Goal: Information Seeking & Learning: Check status

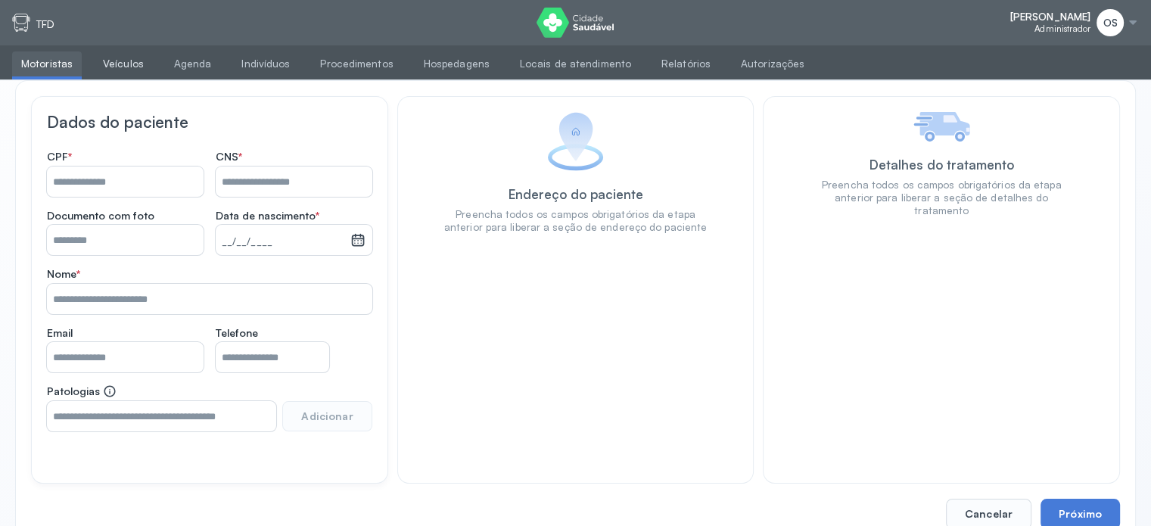
click at [109, 57] on link "Veículos" at bounding box center [123, 63] width 59 height 25
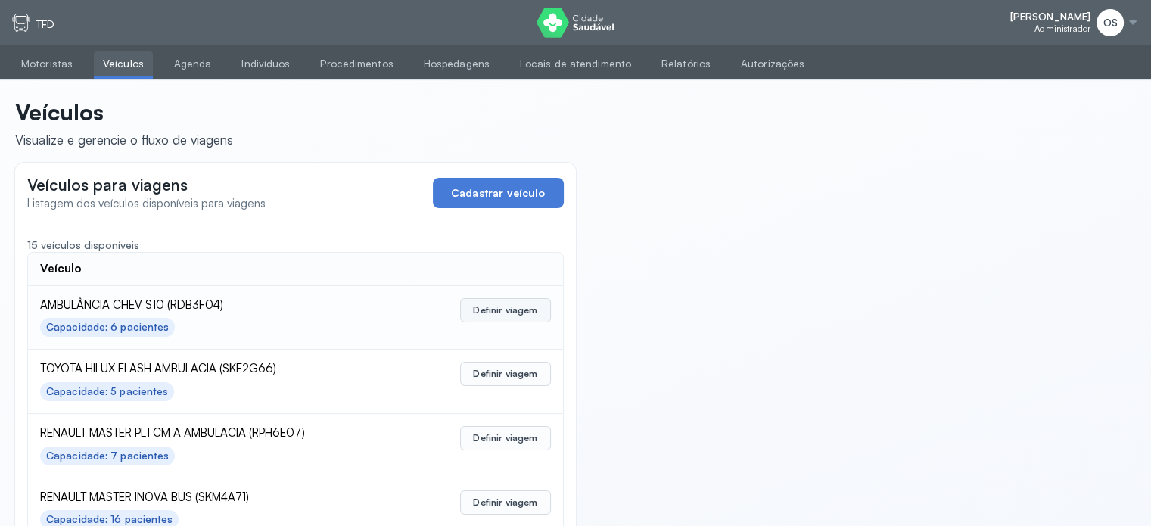
click at [512, 305] on button "Definir viagem" at bounding box center [505, 310] width 90 height 24
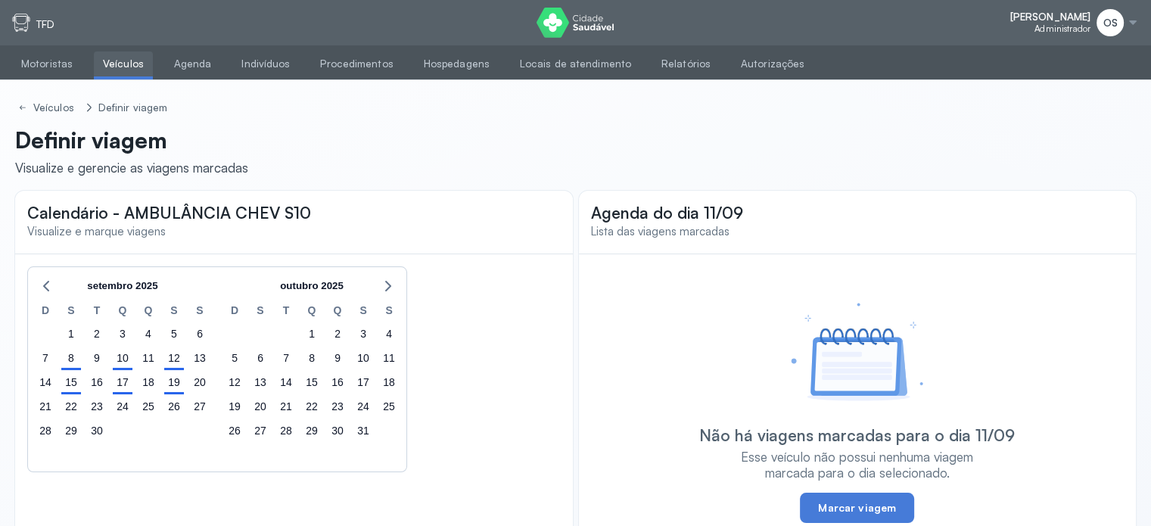
click at [135, 65] on link "Veículos" at bounding box center [123, 63] width 59 height 25
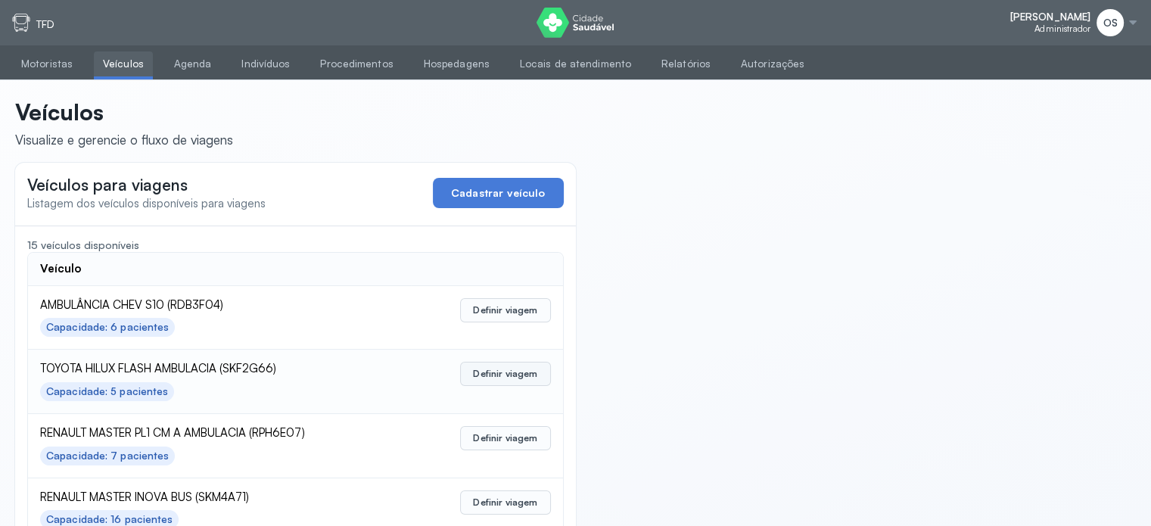
click at [524, 377] on button "Definir viagem" at bounding box center [505, 374] width 90 height 24
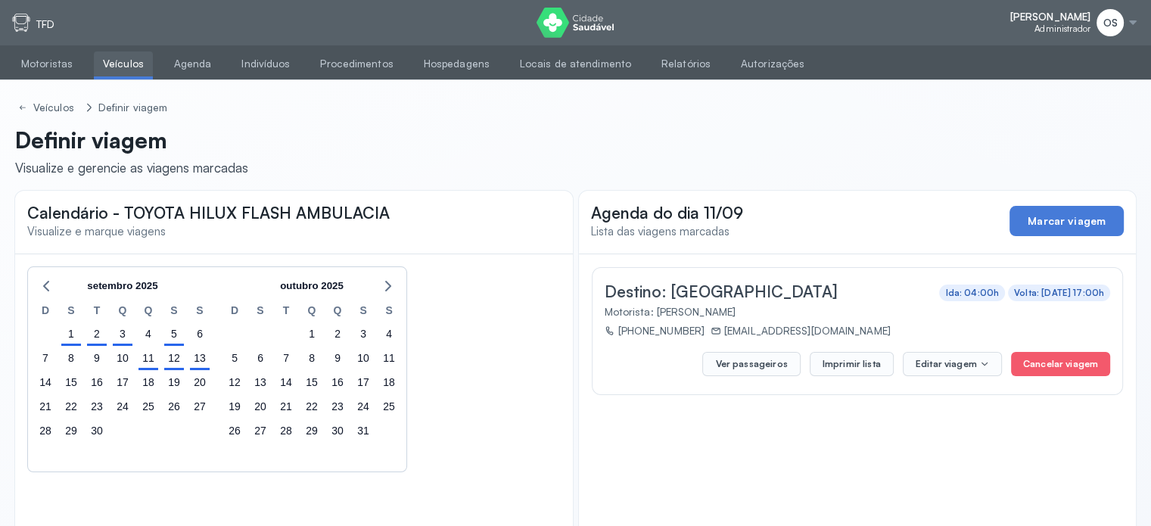
click at [137, 67] on link "Veículos" at bounding box center [123, 63] width 59 height 25
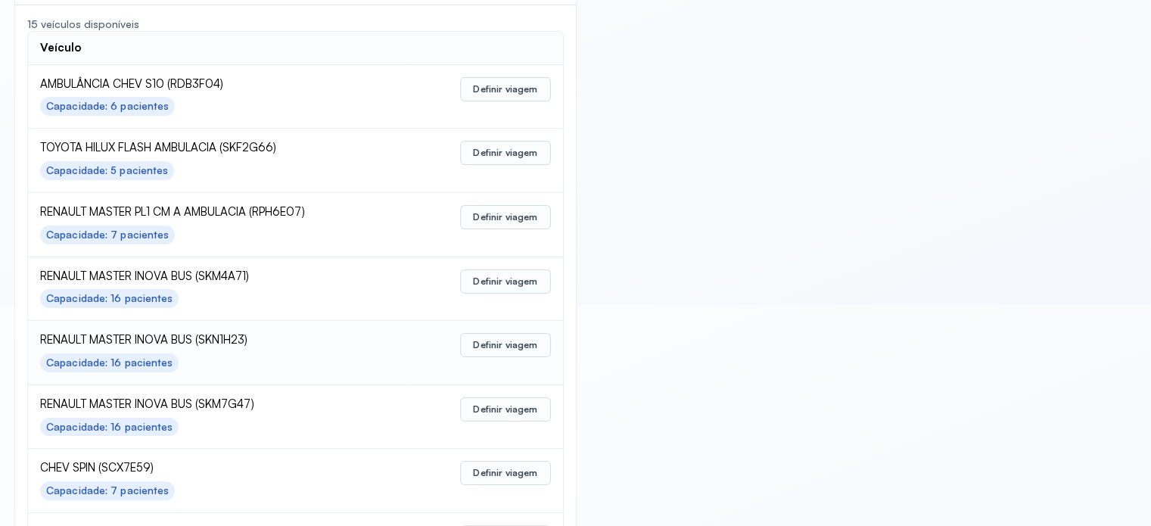
scroll to position [303, 0]
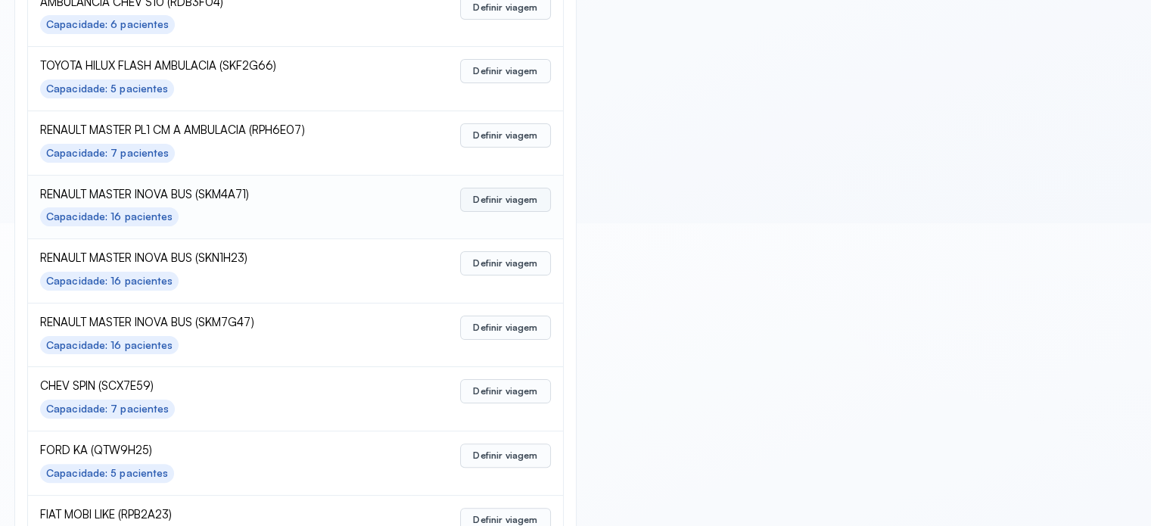
click at [492, 191] on button "Definir viagem" at bounding box center [505, 200] width 90 height 24
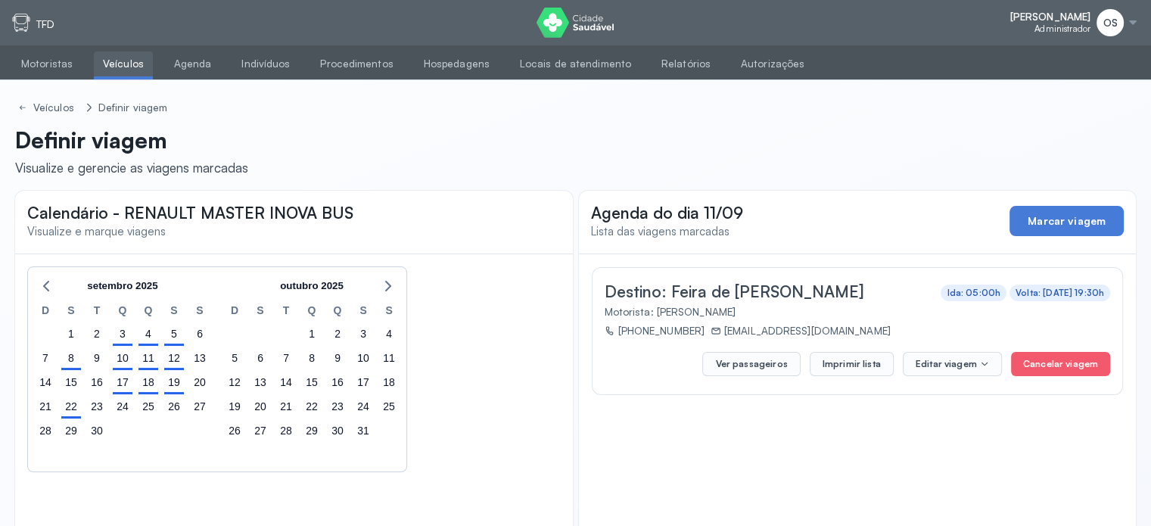
click at [130, 68] on link "Veículos" at bounding box center [123, 63] width 59 height 25
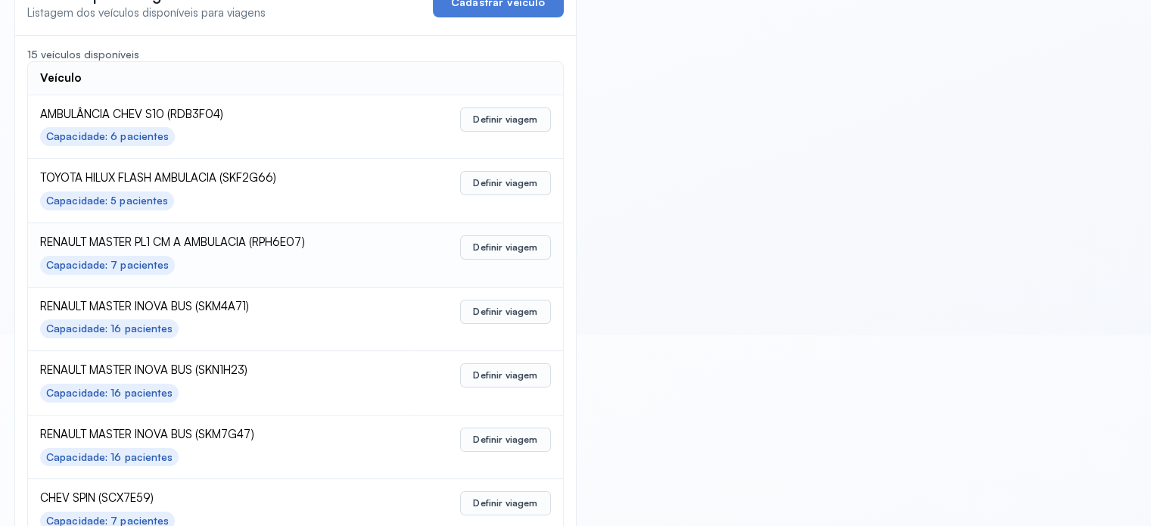
scroll to position [227, 0]
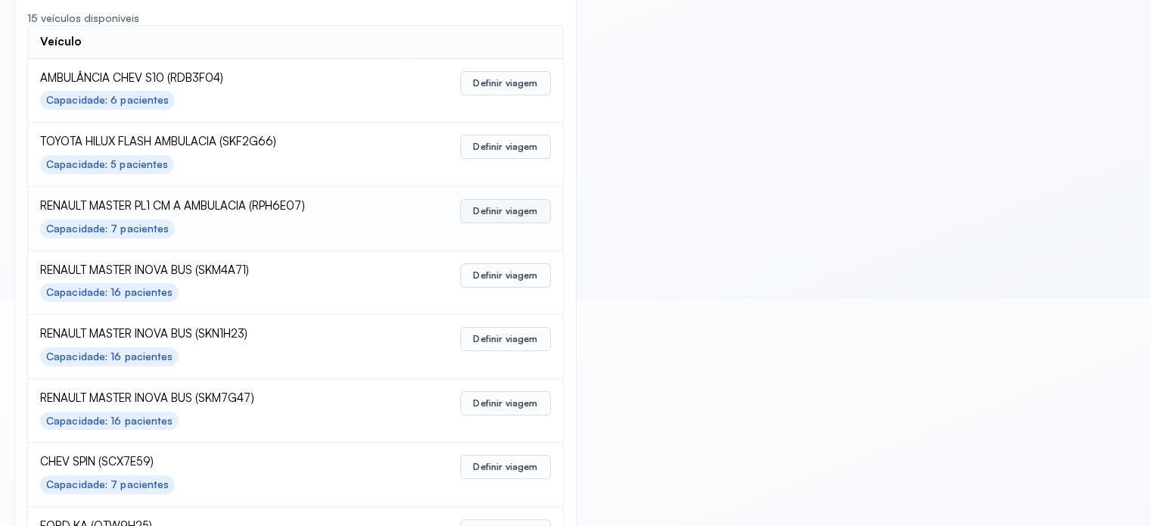
click at [510, 208] on button "Definir viagem" at bounding box center [505, 211] width 90 height 24
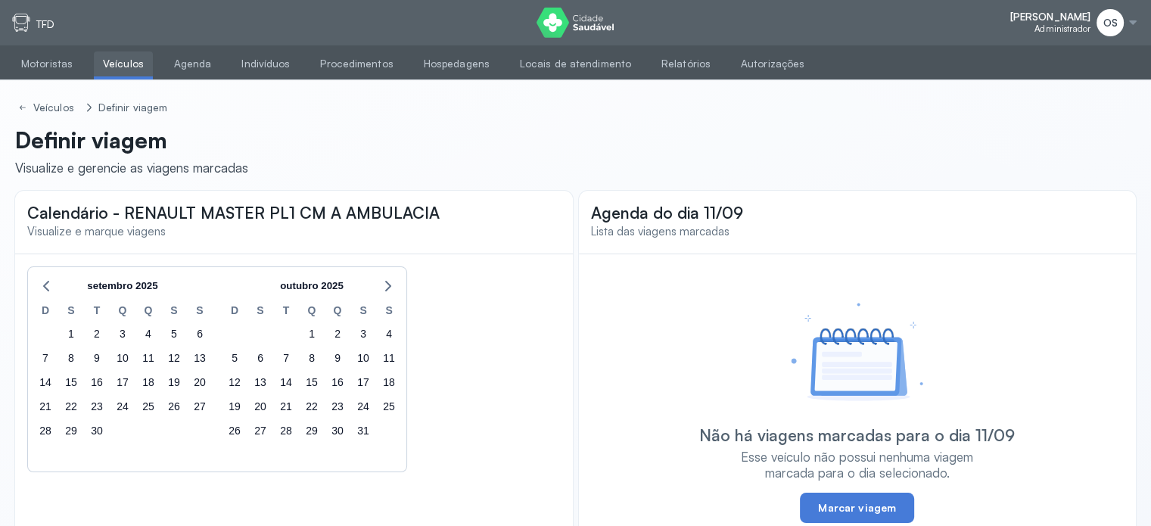
click at [113, 57] on link "Veículos" at bounding box center [123, 63] width 59 height 25
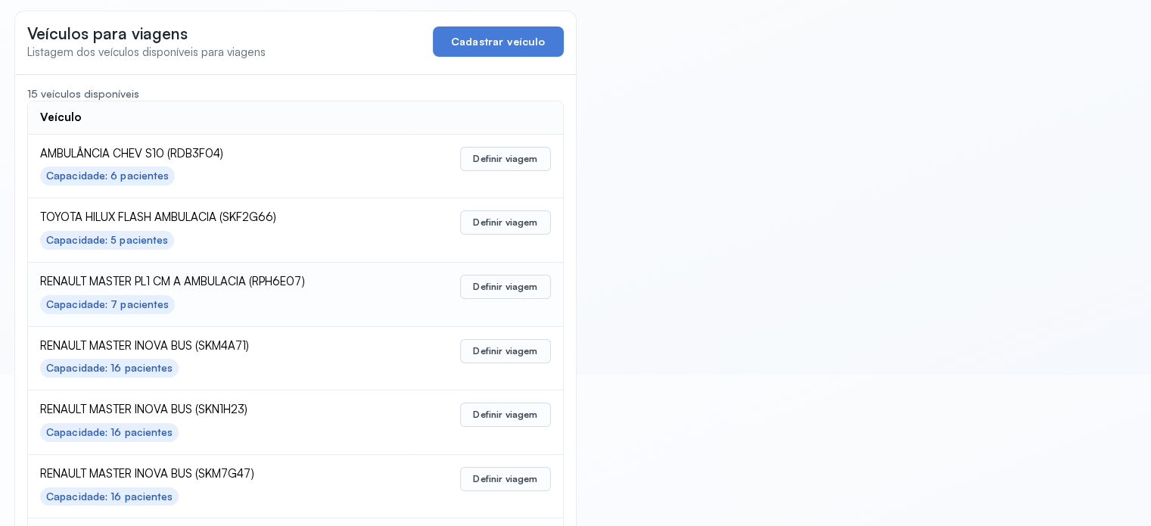
scroll to position [227, 0]
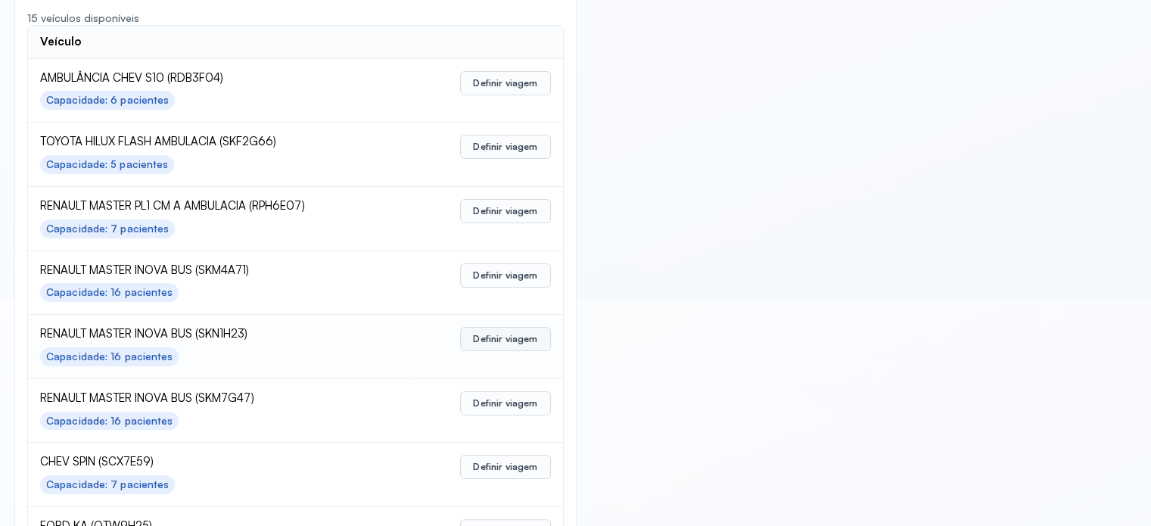
click at [493, 337] on button "Definir viagem" at bounding box center [505, 339] width 90 height 24
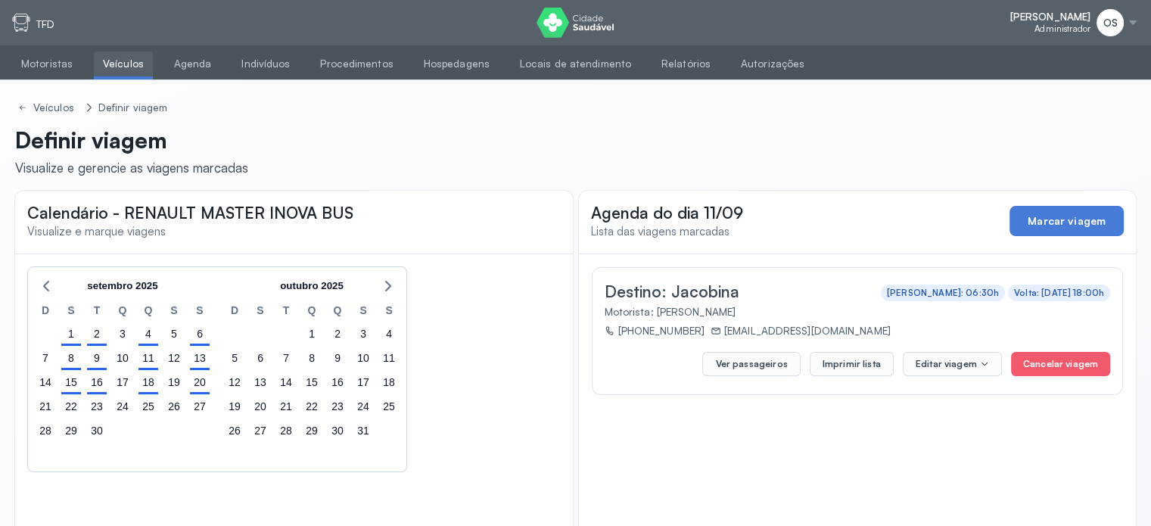
click at [126, 67] on link "Veículos" at bounding box center [123, 63] width 59 height 25
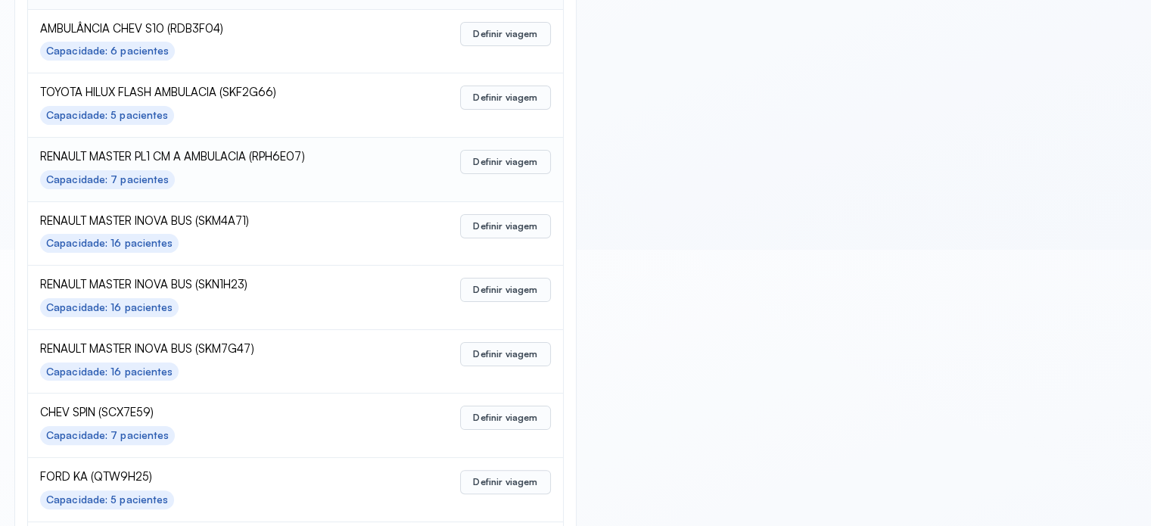
scroll to position [303, 0]
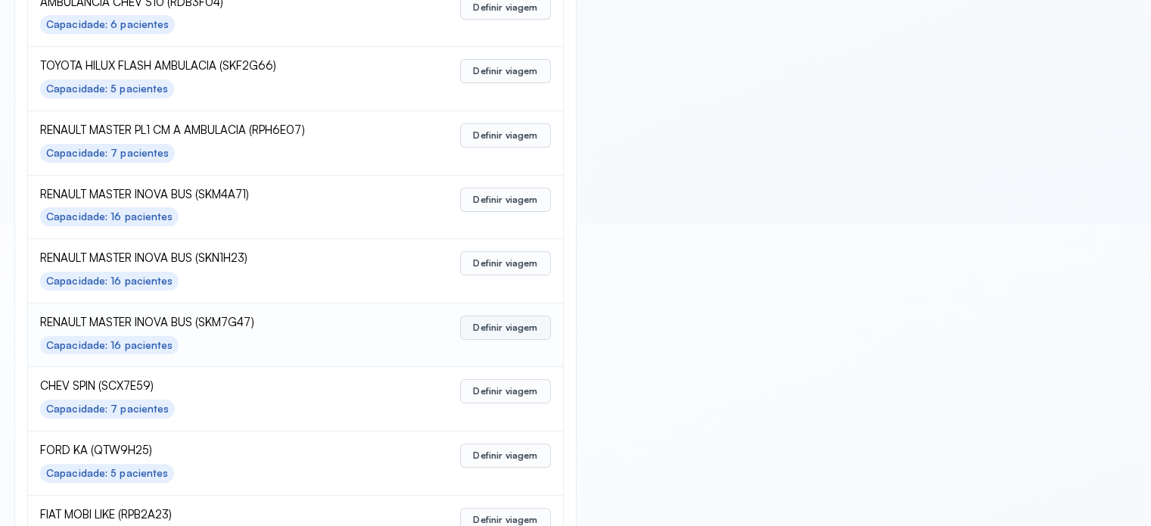
click at [518, 323] on button "Definir viagem" at bounding box center [505, 328] width 90 height 24
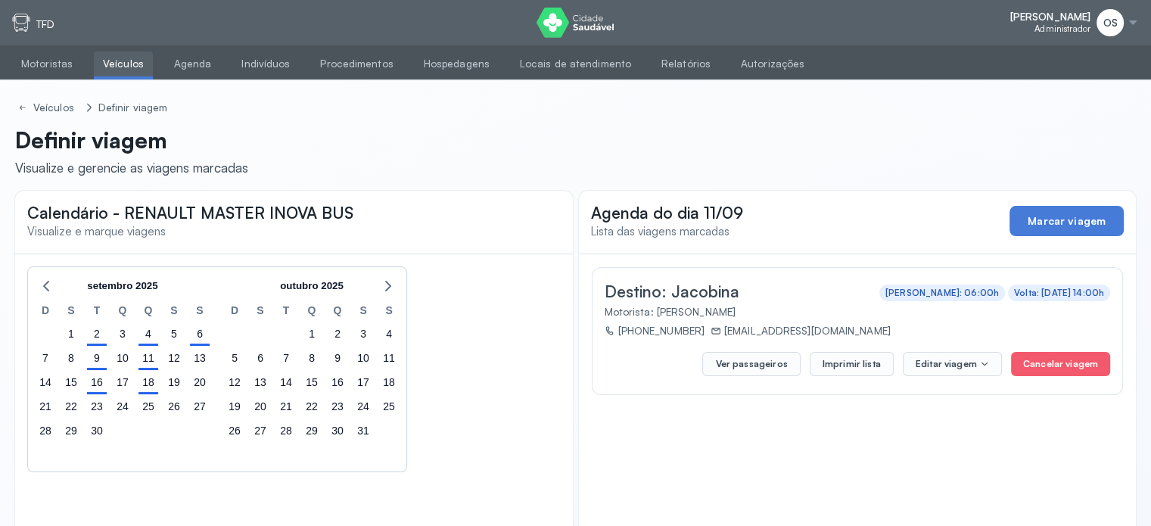
click at [130, 66] on link "Veículos" at bounding box center [123, 63] width 59 height 25
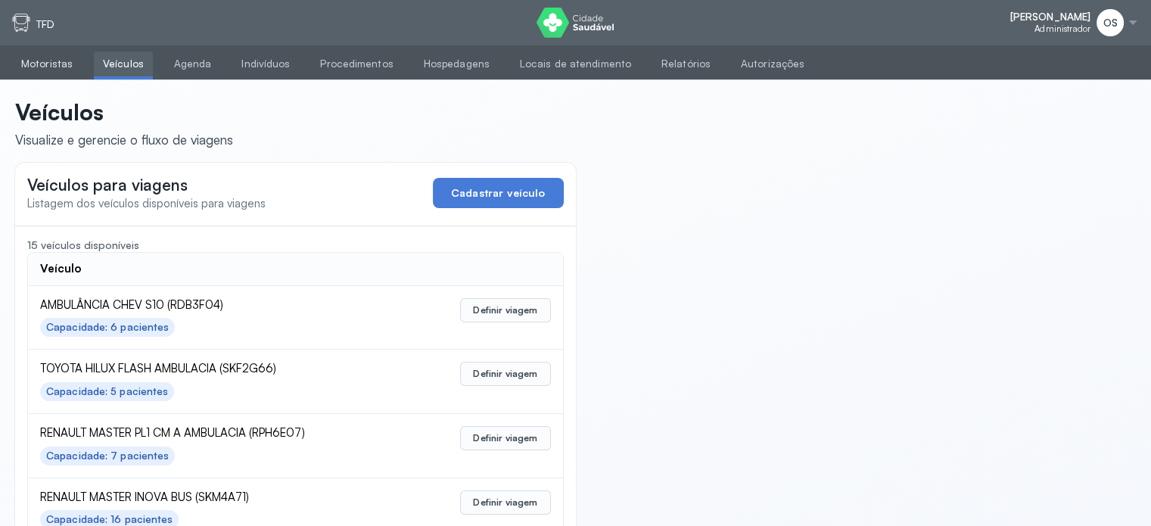
click at [66, 71] on link "Motoristas" at bounding box center [47, 63] width 70 height 25
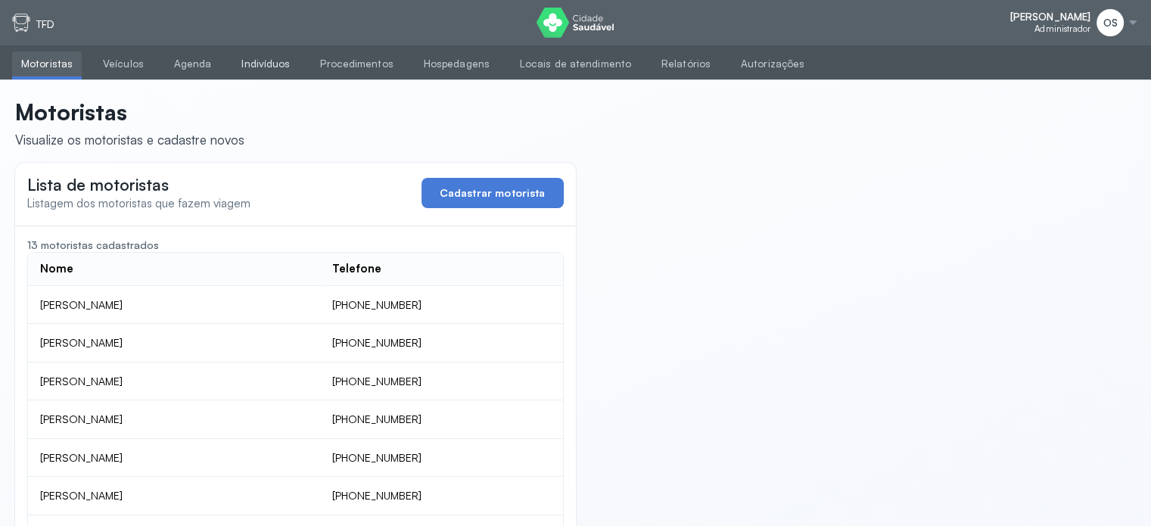
click at [272, 63] on link "Indivíduos" at bounding box center [265, 63] width 67 height 25
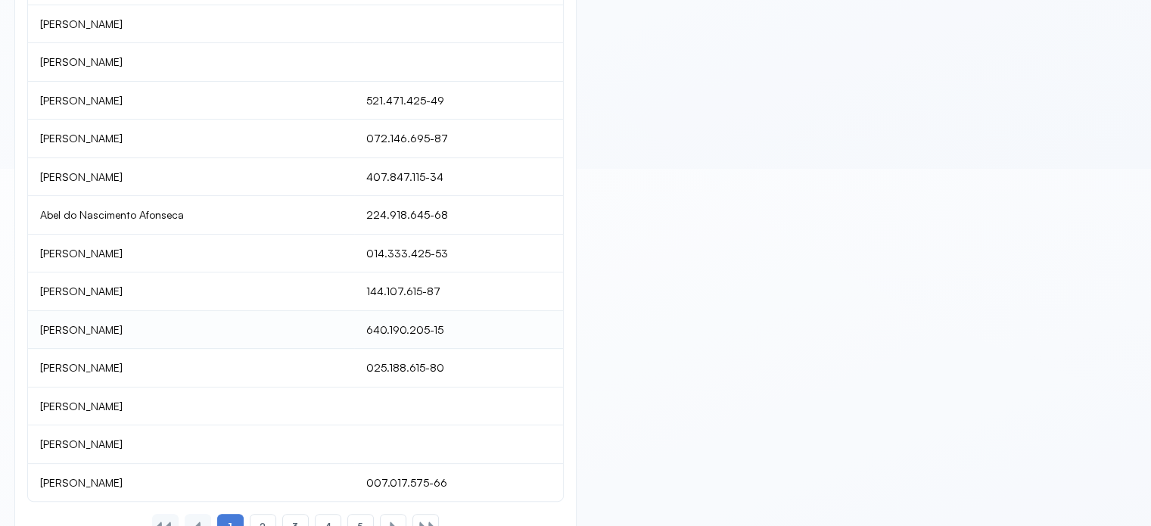
scroll to position [406, 0]
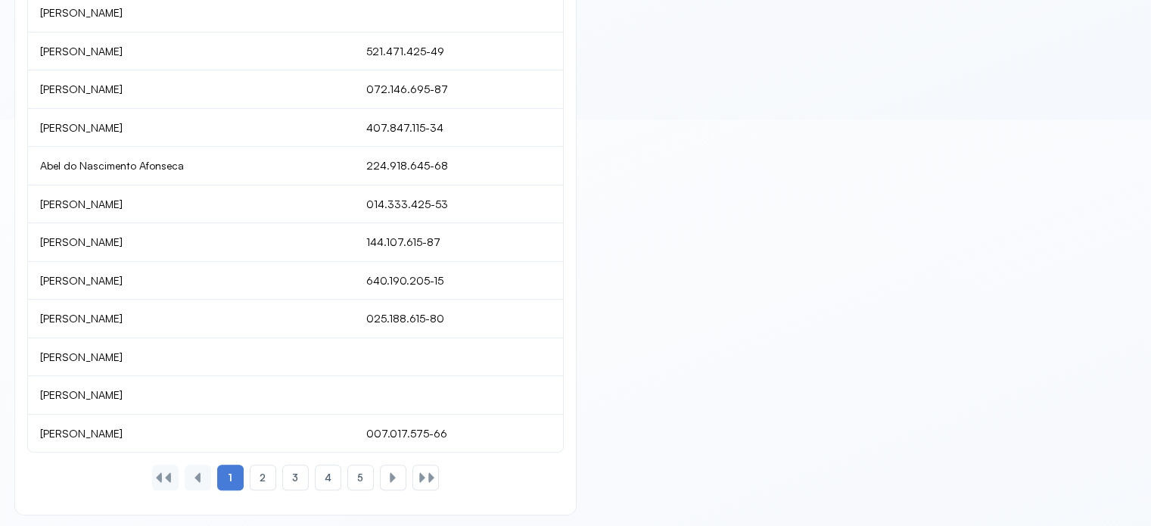
click at [261, 476] on span "2" at bounding box center [263, 477] width 6 height 13
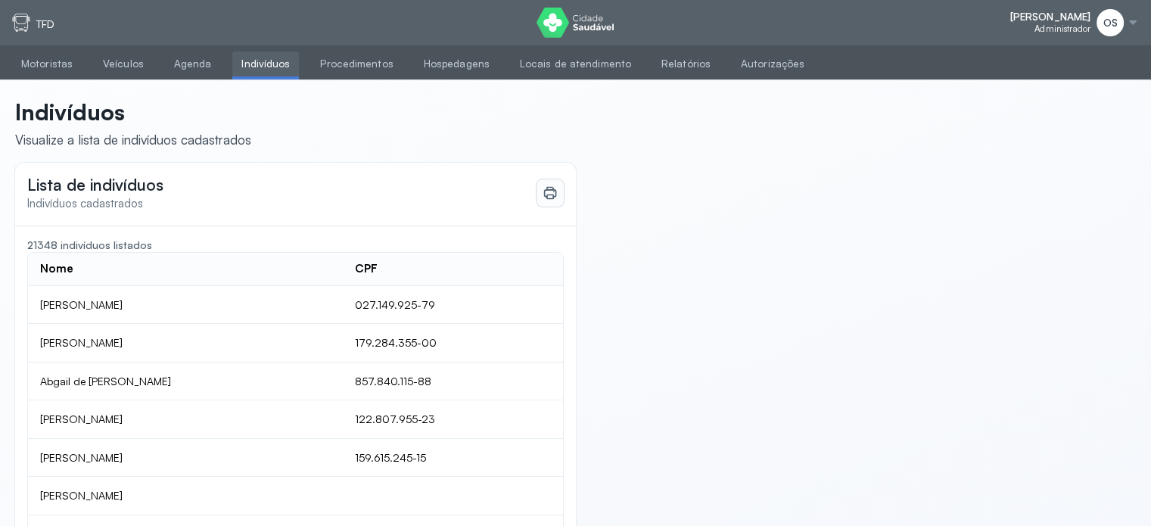
click at [550, 199] on icon at bounding box center [550, 192] width 15 height 15
click at [366, 61] on link "Procedimentos" at bounding box center [356, 63] width 91 height 25
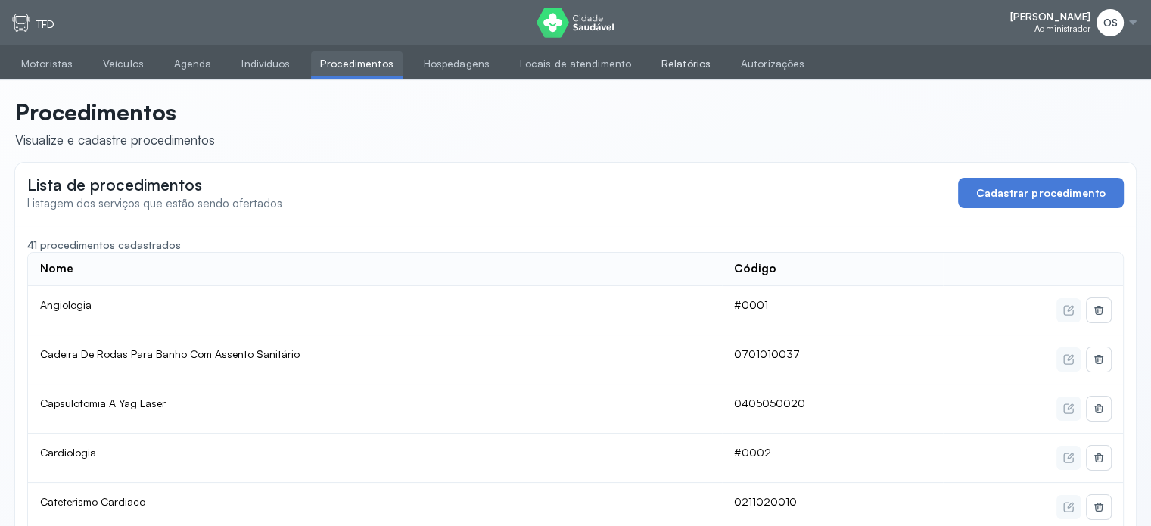
click at [663, 66] on link "Relatórios" at bounding box center [685, 63] width 67 height 25
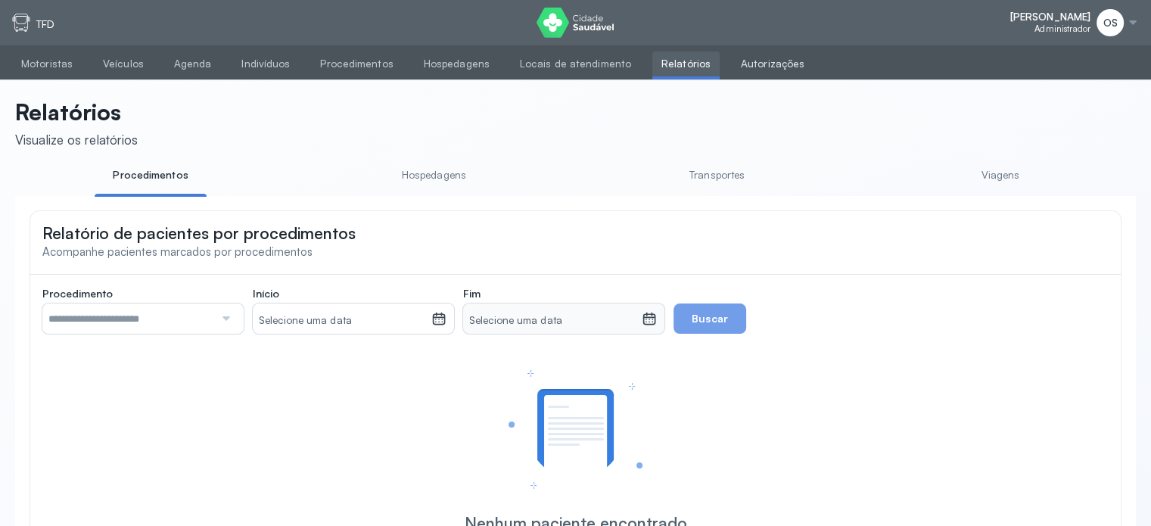
click at [761, 61] on link "Autorizações" at bounding box center [773, 63] width 82 height 25
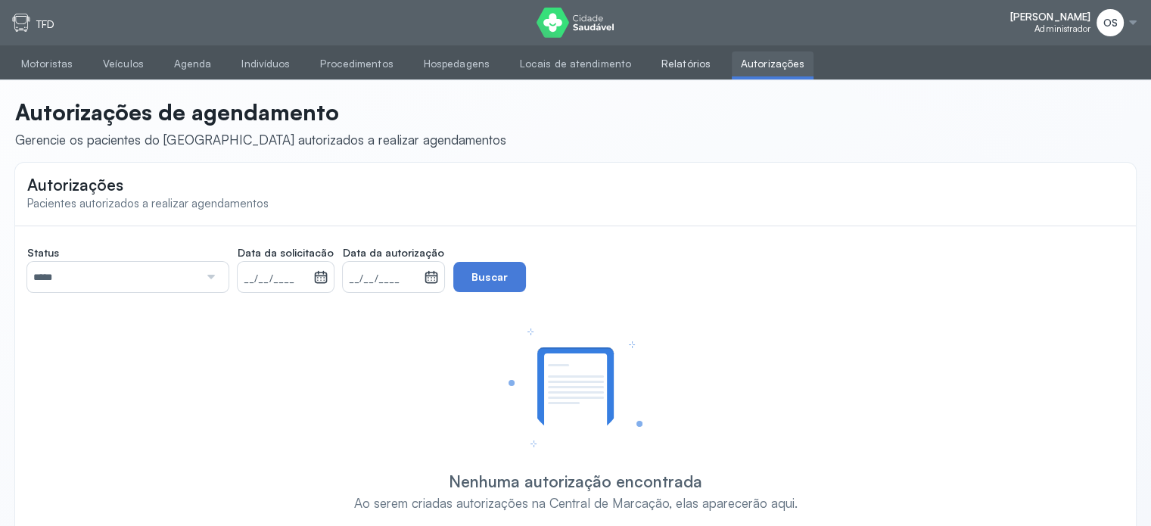
click at [653, 64] on link "Relatórios" at bounding box center [685, 63] width 67 height 25
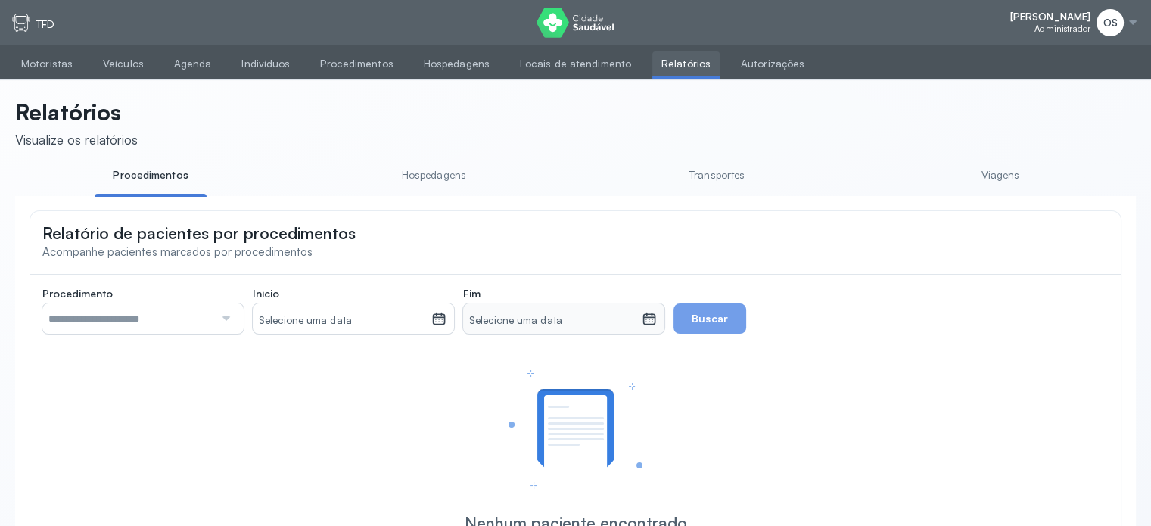
click at [1002, 180] on link "Viagens" at bounding box center [1000, 175] width 112 height 25
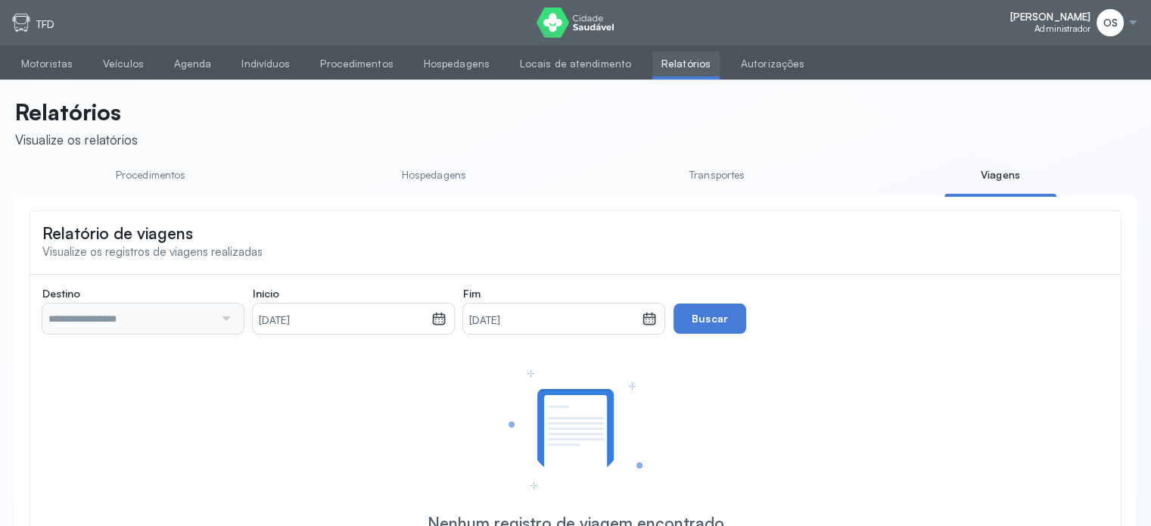
type input "**********"
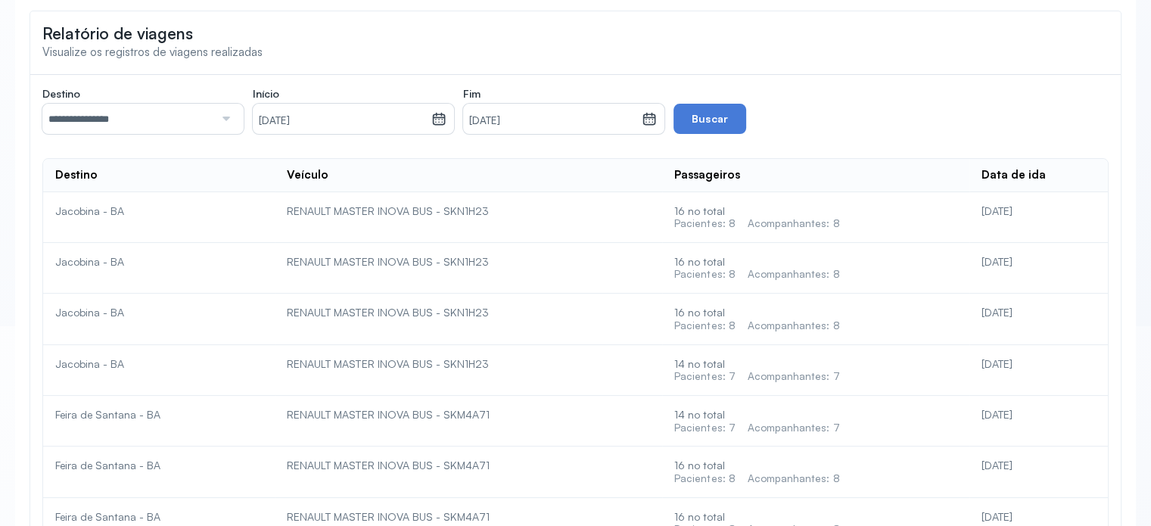
scroll to position [227, 0]
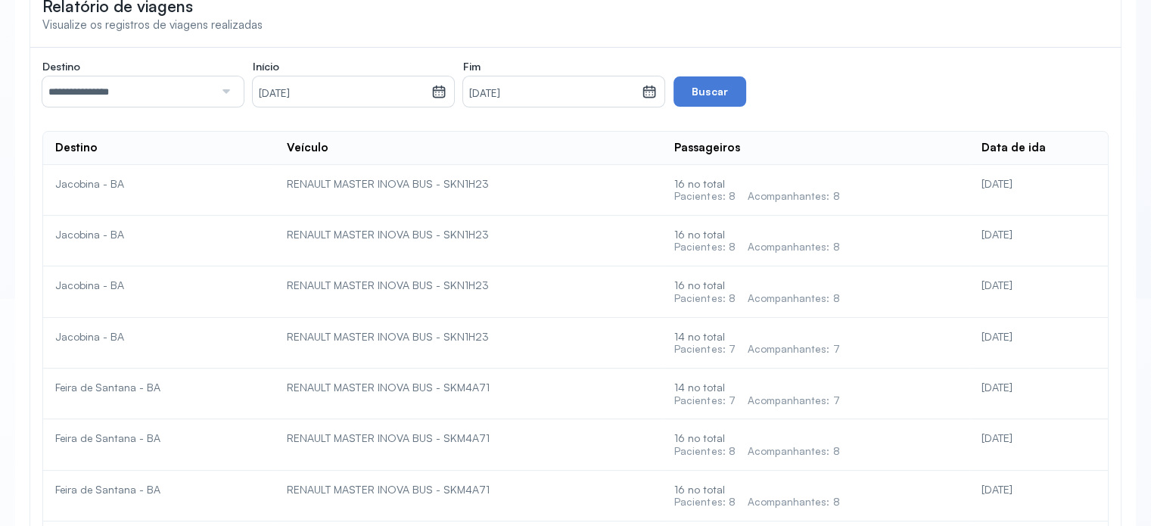
click at [492, 191] on div "RENAULT MASTER INOVA BUS - SKN1H23" at bounding box center [468, 184] width 362 height 14
drag, startPoint x: 492, startPoint y: 191, endPoint x: 583, endPoint y: 189, distance: 90.8
click at [512, 191] on div "RENAULT MASTER INOVA BUS - SKN1H23" at bounding box center [468, 184] width 362 height 14
click at [997, 196] on td "[DATE]" at bounding box center [1038, 190] width 138 height 51
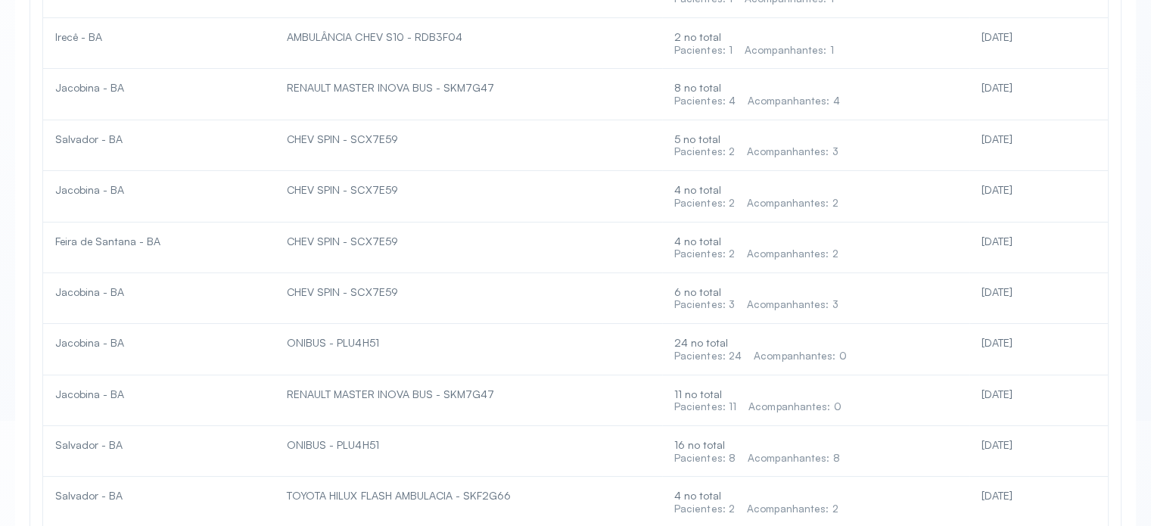
scroll to position [2300, 0]
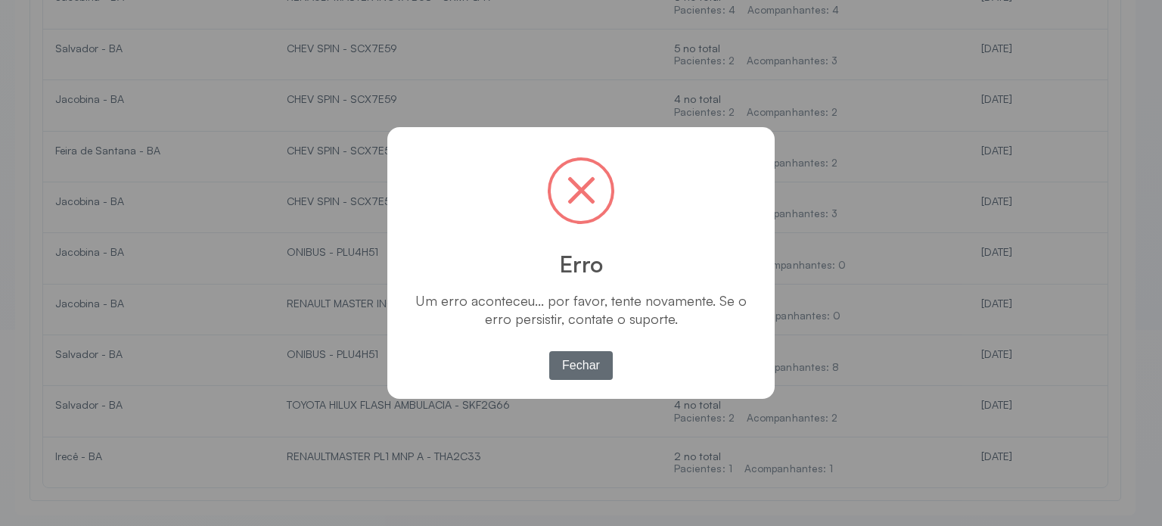
click at [585, 368] on button "Fechar" at bounding box center [581, 365] width 64 height 29
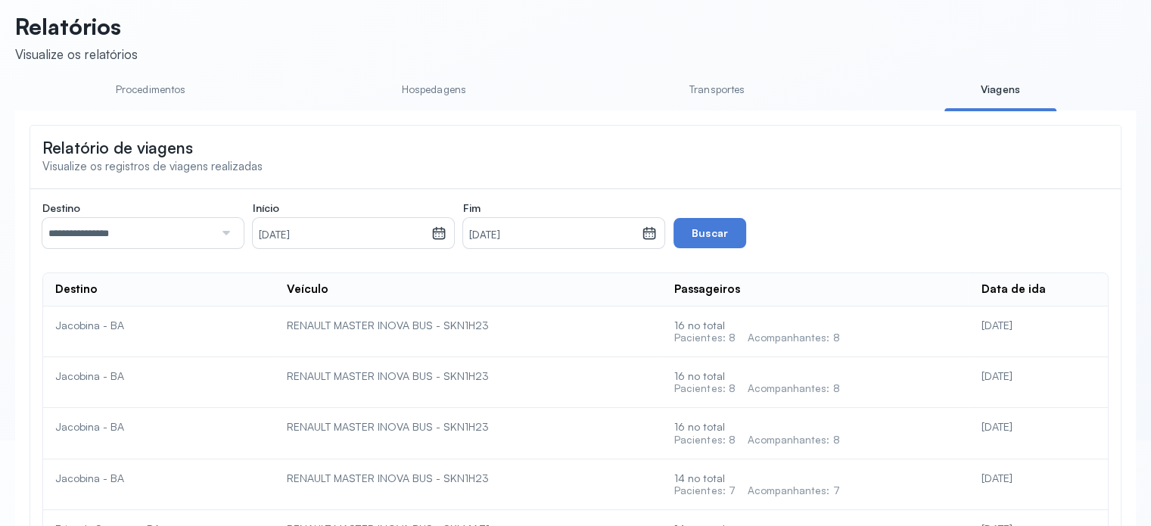
scroll to position [0, 0]
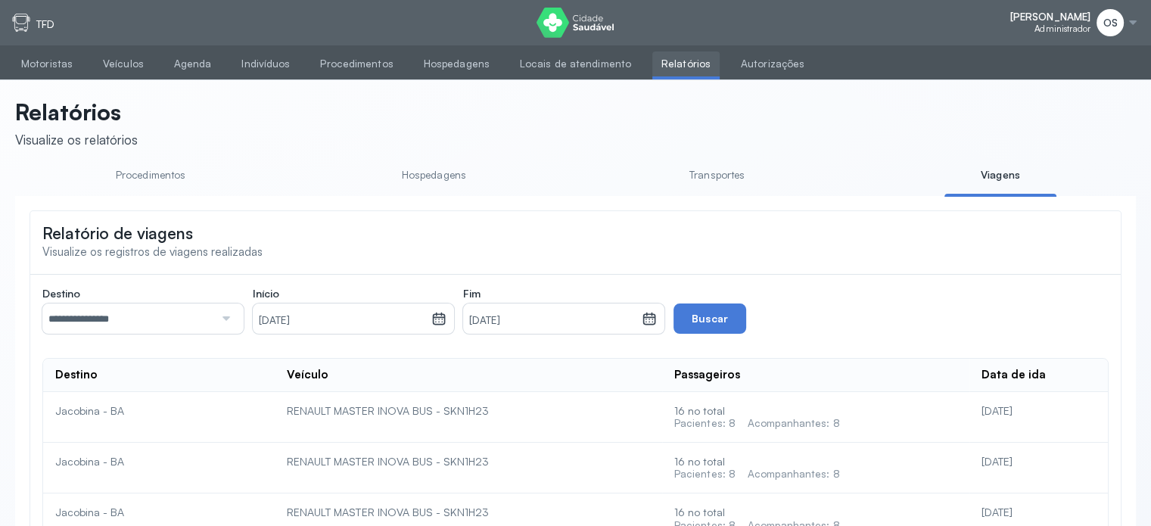
click at [221, 320] on div at bounding box center [224, 318] width 20 height 30
click at [692, 319] on button "Buscar" at bounding box center [709, 318] width 73 height 30
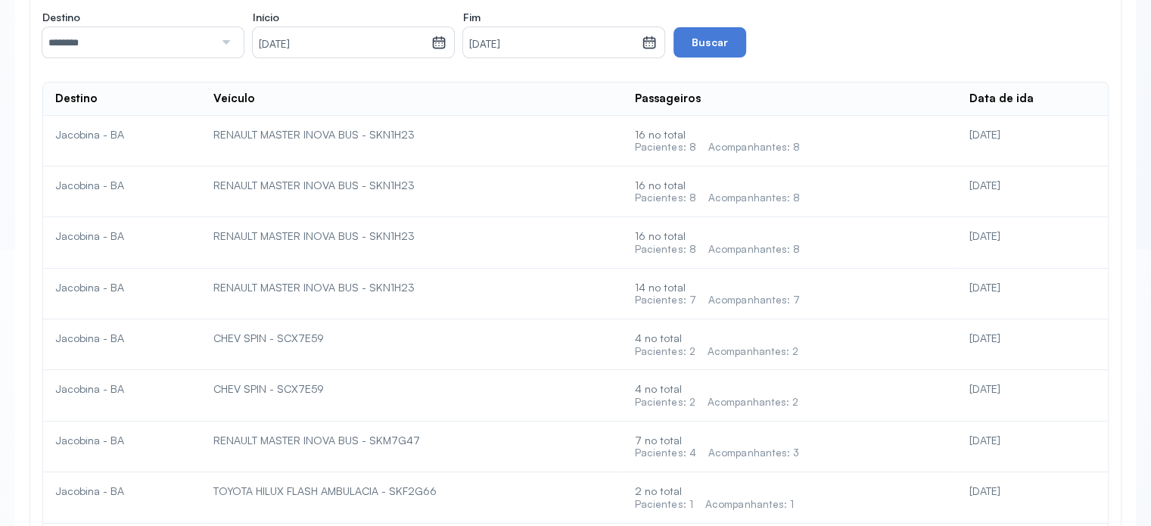
scroll to position [303, 0]
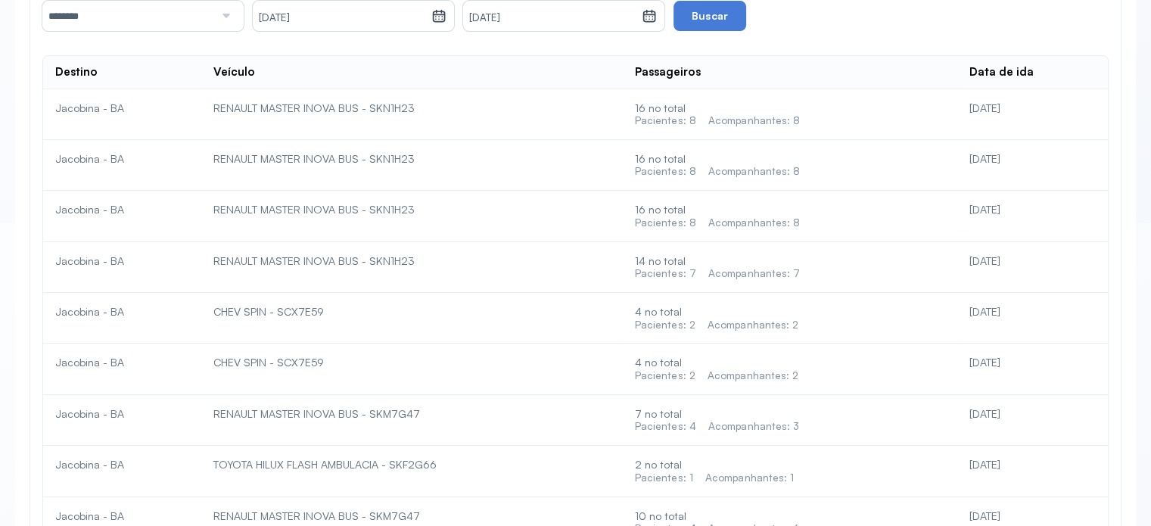
click at [739, 116] on div "16 no total Pacientes: 8 Acompanhantes: 8" at bounding box center [790, 114] width 310 height 26
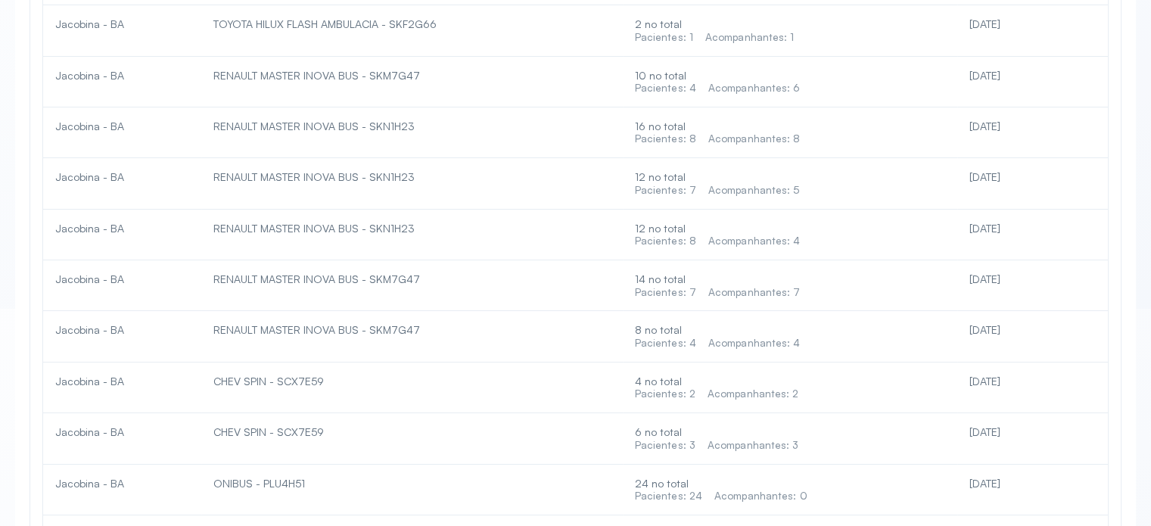
scroll to position [826, 0]
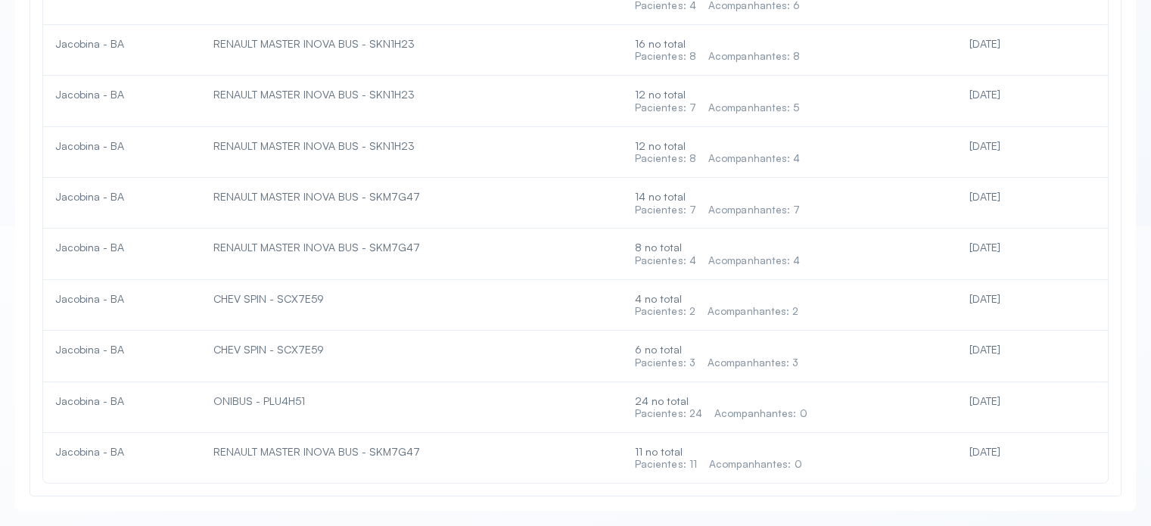
click at [802, 459] on div "Acompanhantes: 0" at bounding box center [755, 464] width 93 height 13
click at [802, 458] on div "Acompanhantes: 0" at bounding box center [755, 464] width 93 height 13
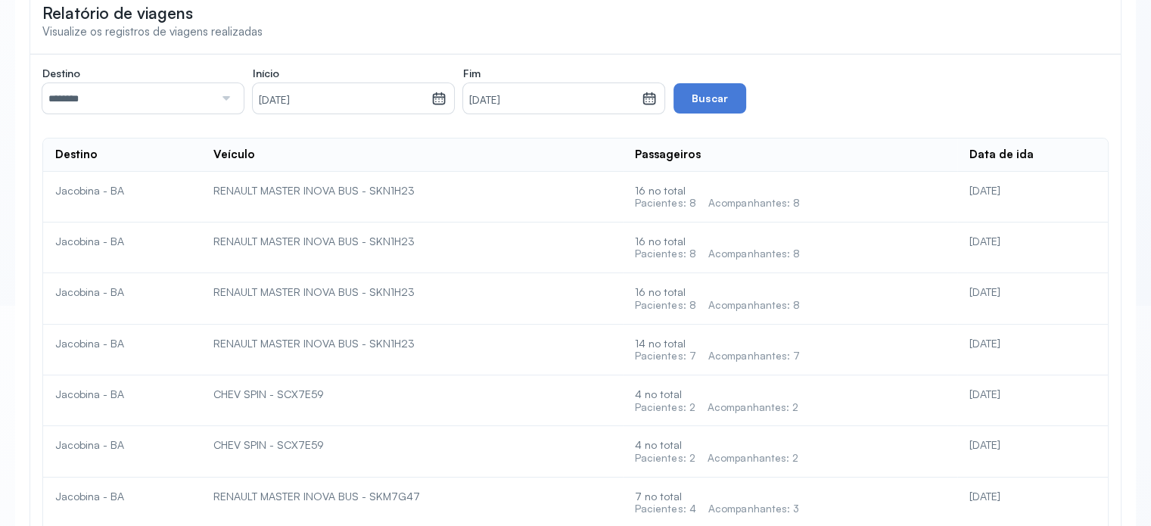
scroll to position [0, 0]
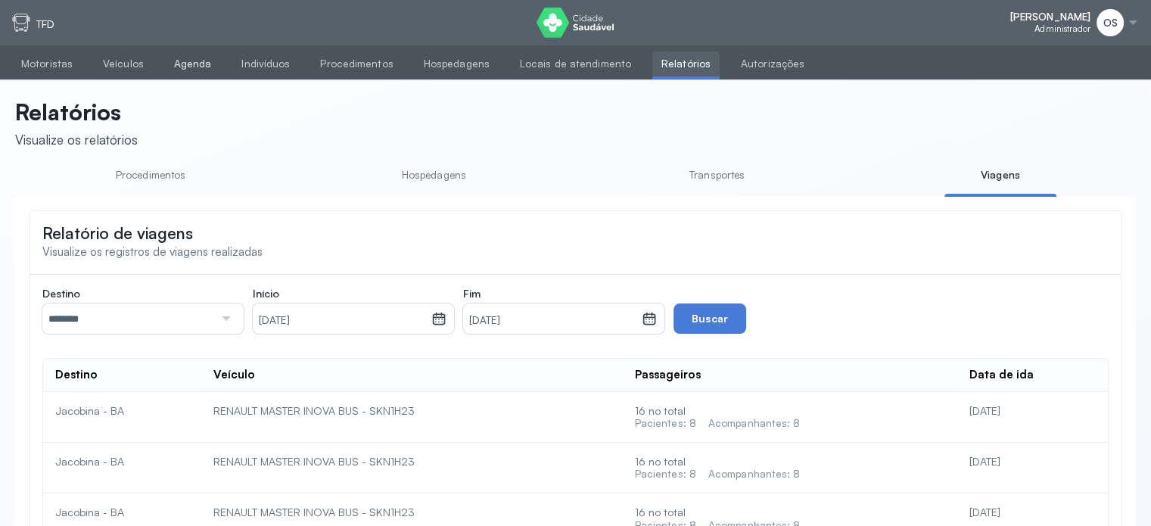
click at [203, 56] on link "Agenda" at bounding box center [193, 63] width 56 height 25
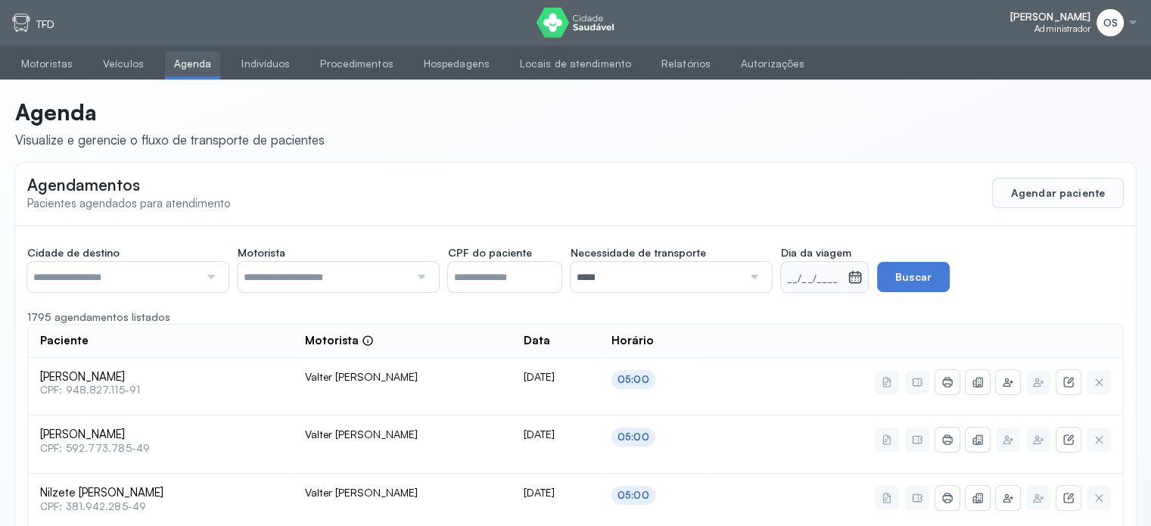
click at [207, 275] on div at bounding box center [209, 277] width 20 height 30
click at [418, 278] on div at bounding box center [419, 277] width 20 height 30
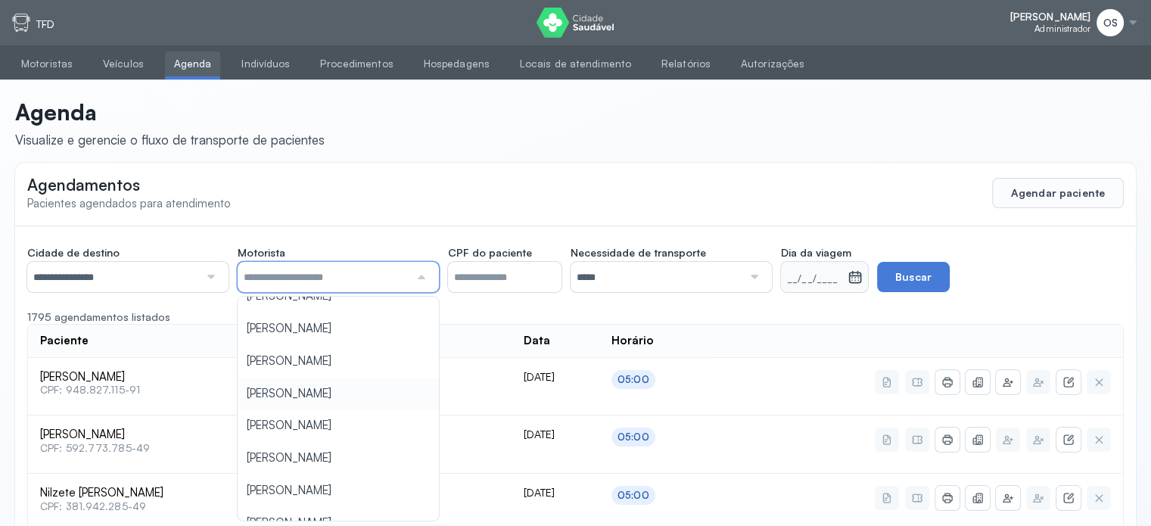
scroll to position [227, 0]
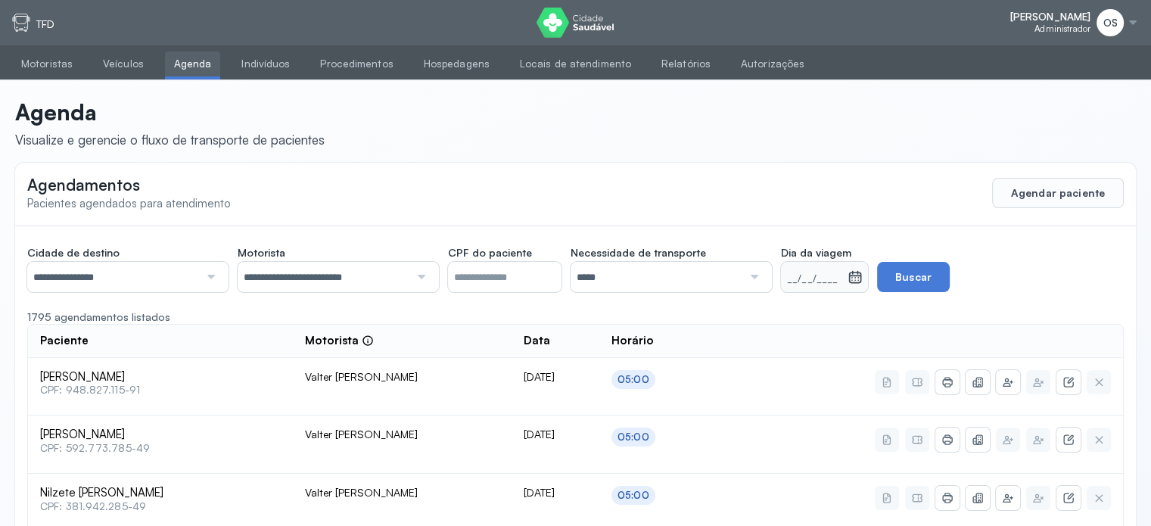
click at [760, 276] on div at bounding box center [752, 277] width 20 height 30
click at [863, 278] on icon at bounding box center [855, 276] width 15 height 15
drag, startPoint x: 866, startPoint y: 278, endPoint x: 865, endPoint y: 296, distance: 18.2
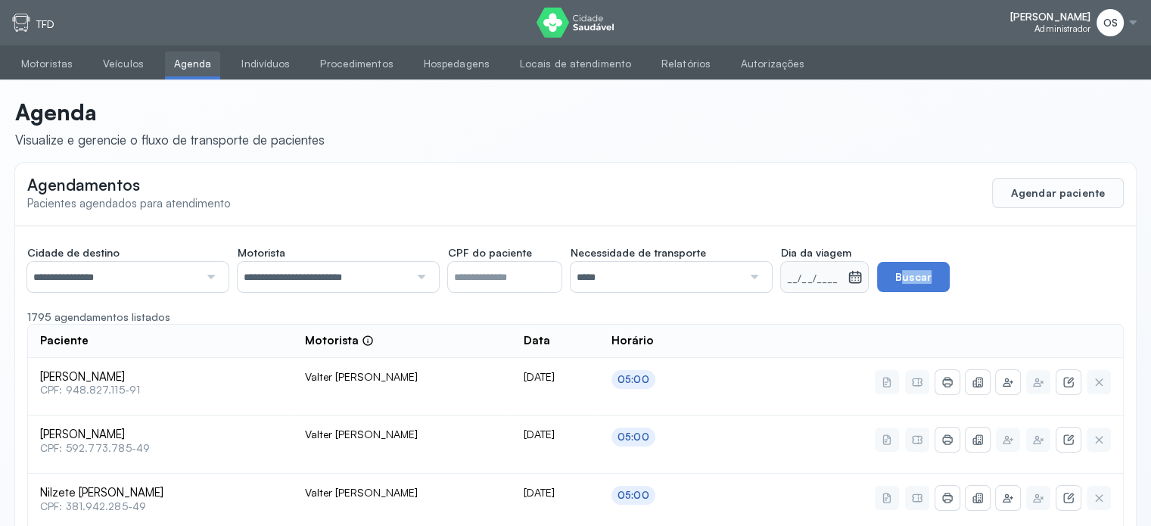
click at [859, 266] on div at bounding box center [853, 277] width 11 height 30
click at [861, 272] on icon at bounding box center [855, 274] width 11 height 6
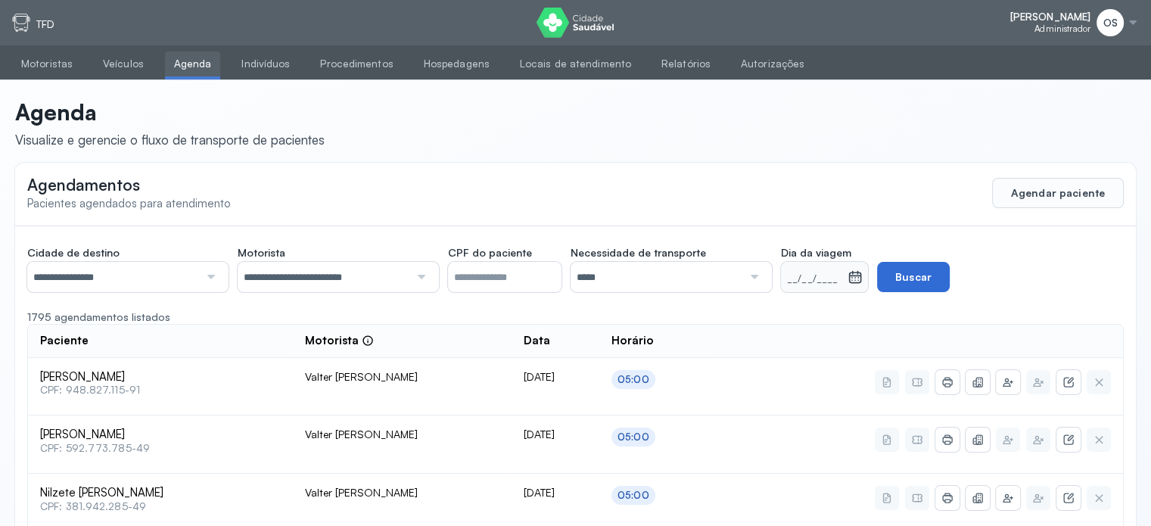
click at [914, 279] on button "Buscar" at bounding box center [913, 277] width 73 height 30
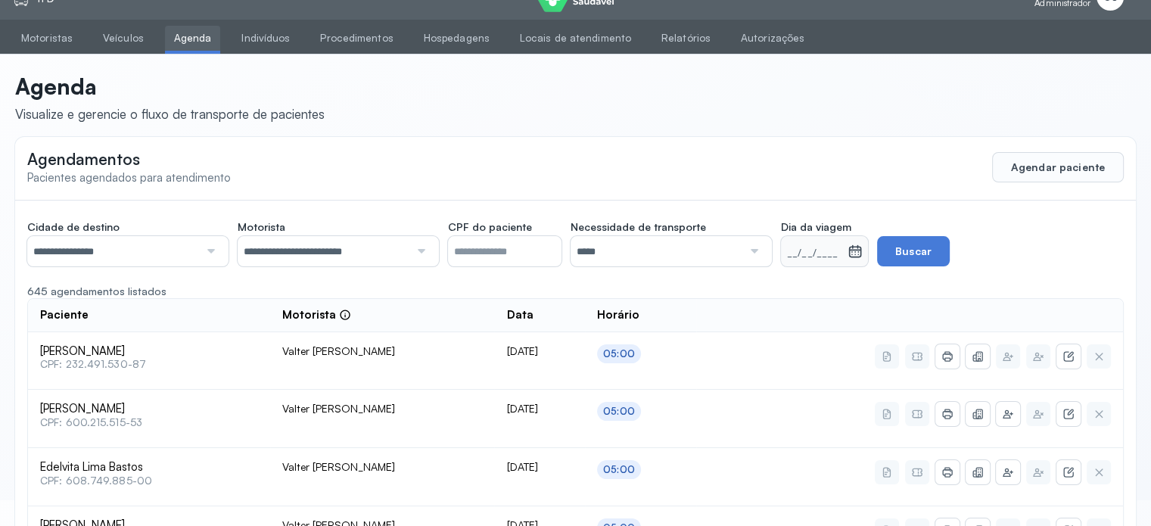
scroll to position [0, 0]
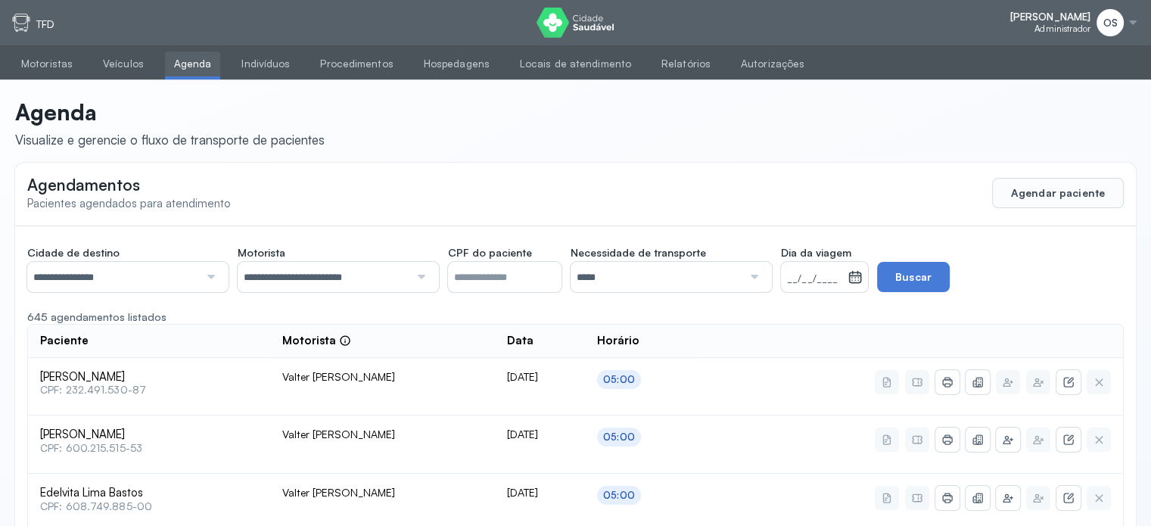
click at [823, 269] on div "__/__/____" at bounding box center [814, 277] width 67 height 30
click at [826, 277] on small "__/__/____" at bounding box center [814, 279] width 54 height 15
click at [772, 281] on div "*****" at bounding box center [671, 277] width 201 height 30
click at [798, 282] on small "__/__/____" at bounding box center [814, 279] width 54 height 15
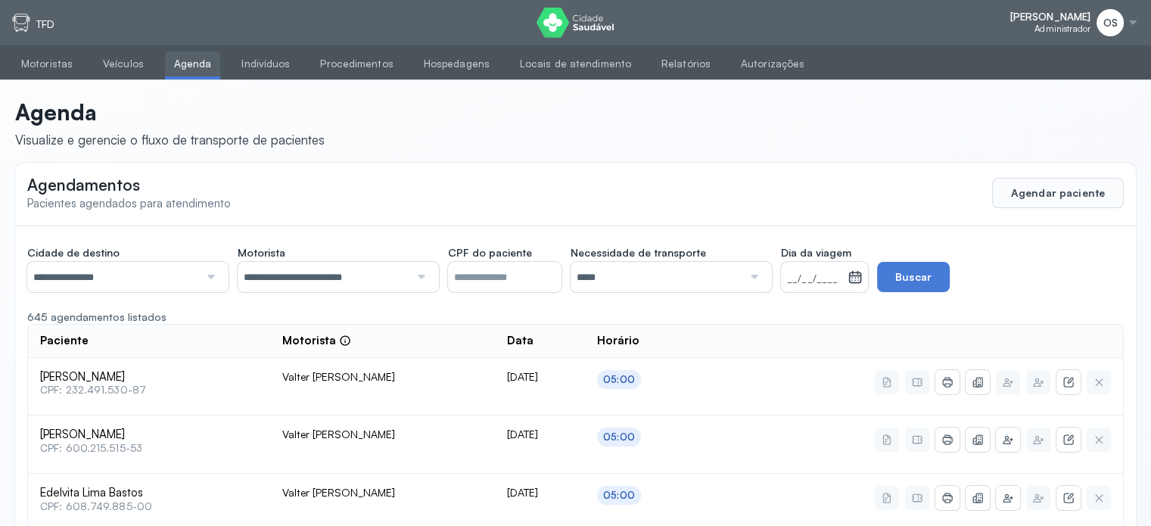
click at [763, 275] on div at bounding box center [752, 277] width 20 height 30
click at [841, 284] on small "__/__/____" at bounding box center [814, 279] width 54 height 15
click at [841, 282] on small "__/__/____" at bounding box center [814, 279] width 54 height 15
click at [841, 280] on small "__/__/____" at bounding box center [814, 279] width 54 height 15
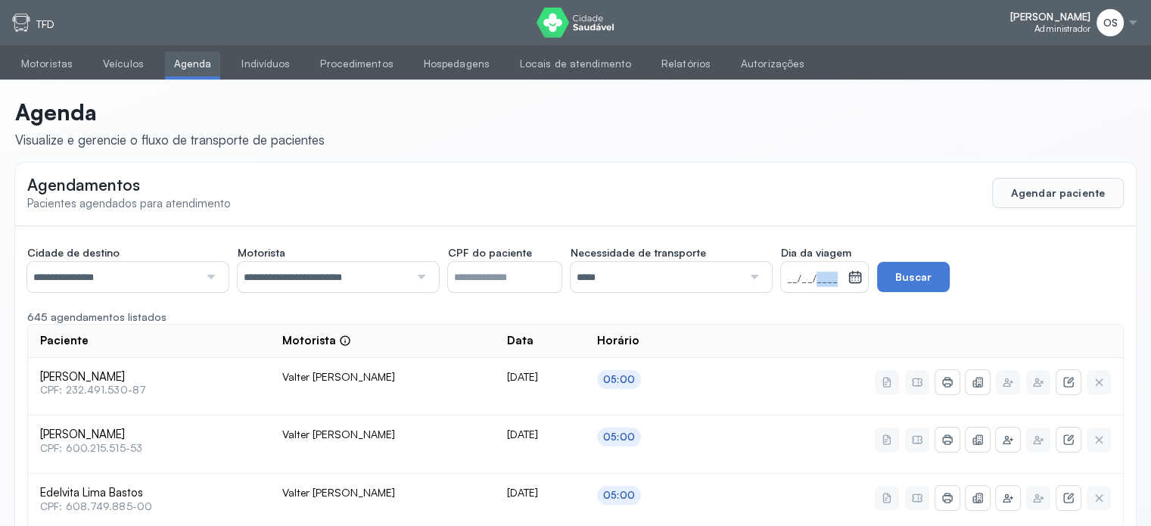
click at [841, 280] on small "__/__/____" at bounding box center [814, 279] width 54 height 15
click at [863, 276] on icon at bounding box center [855, 276] width 15 height 15
click at [863, 281] on icon at bounding box center [855, 276] width 15 height 15
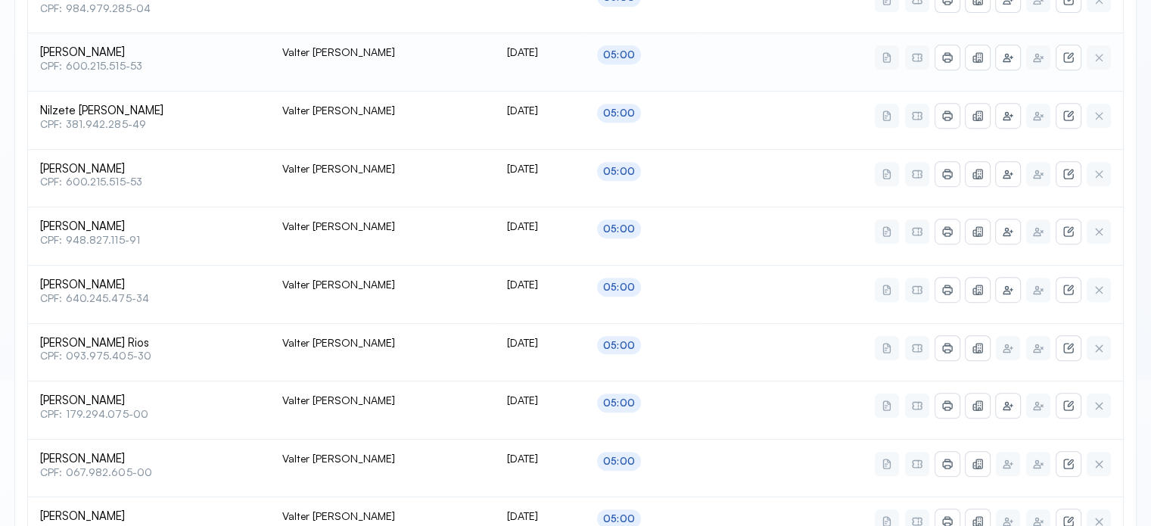
scroll to position [775, 0]
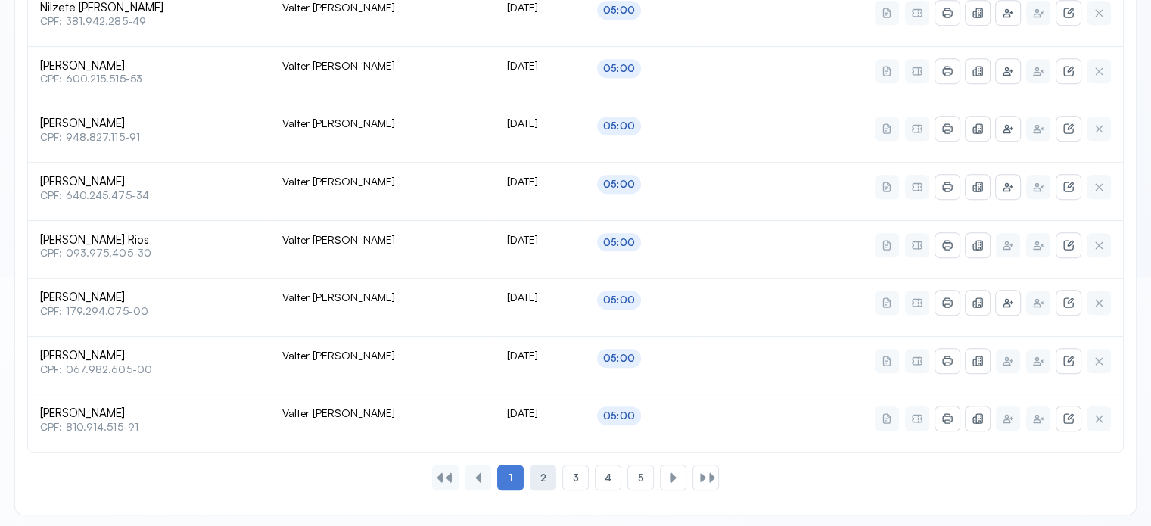
click at [545, 471] on span "2" at bounding box center [543, 477] width 6 height 13
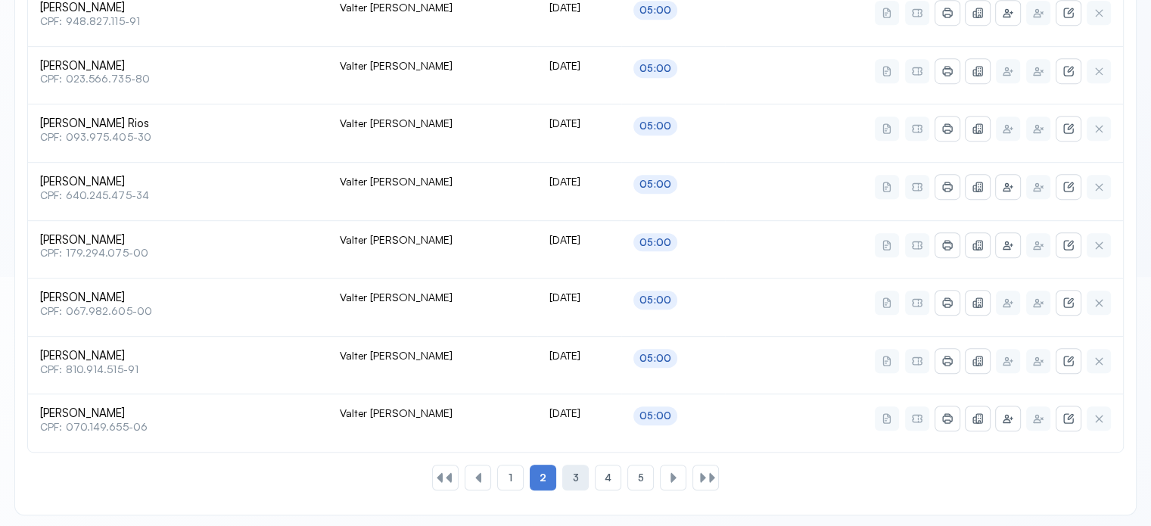
click at [583, 479] on div "3" at bounding box center [575, 478] width 26 height 26
click at [613, 475] on div "4" at bounding box center [608, 478] width 26 height 26
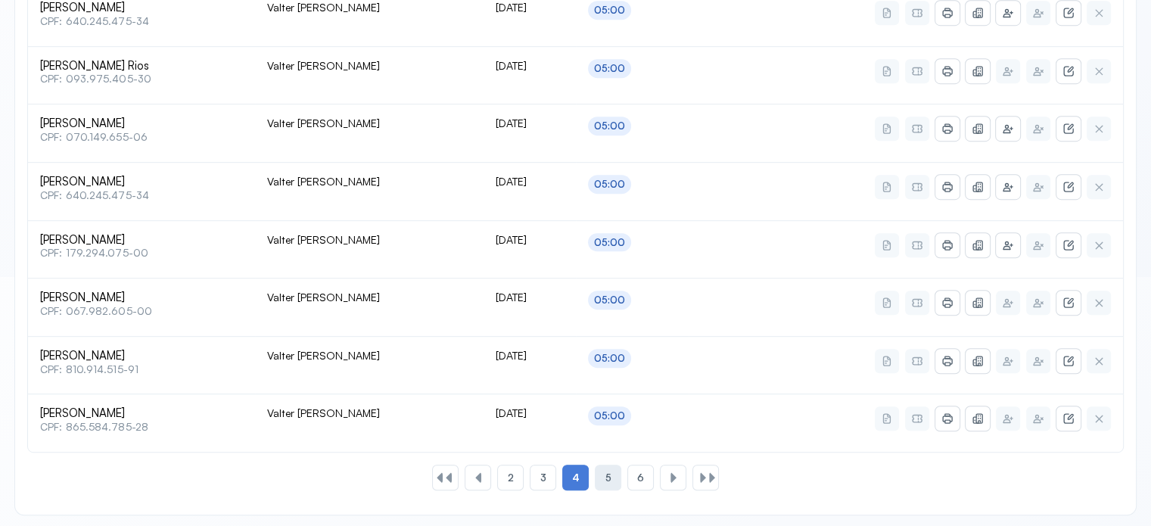
click at [605, 477] on span "5" at bounding box center [608, 477] width 6 height 13
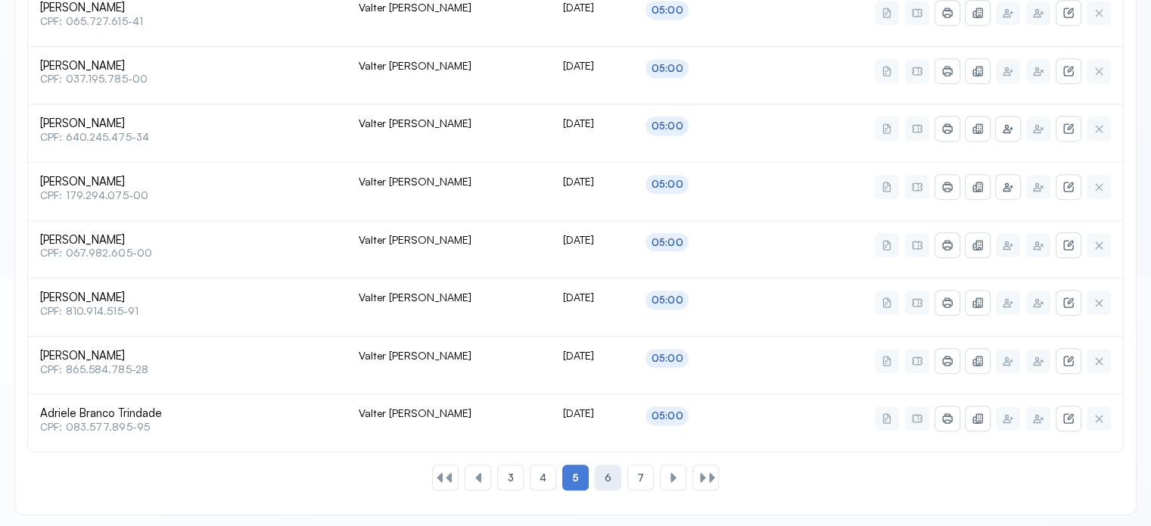
click at [605, 477] on span "6" at bounding box center [608, 477] width 7 height 13
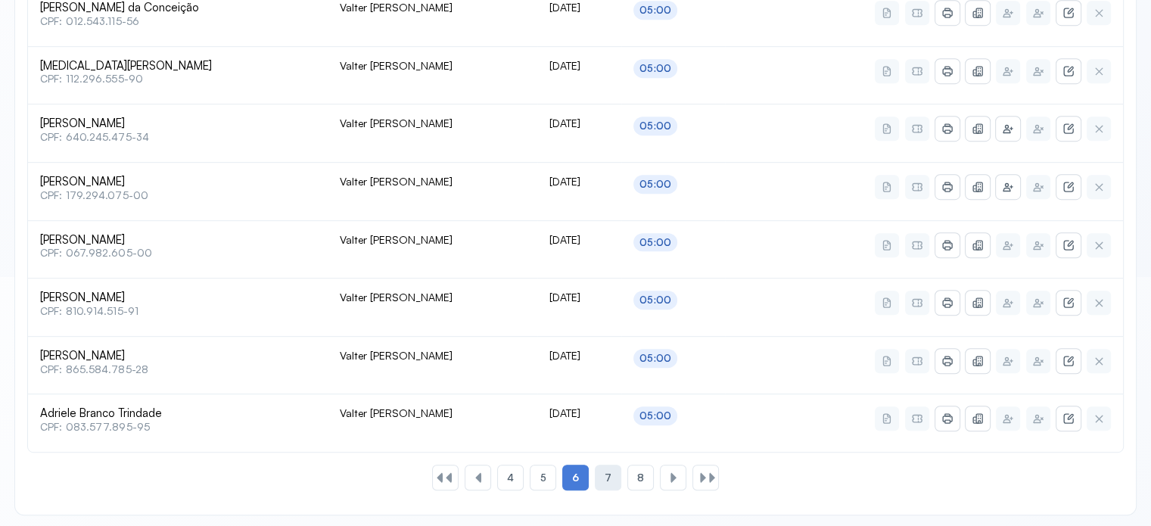
click at [610, 478] on span "7" at bounding box center [608, 477] width 7 height 13
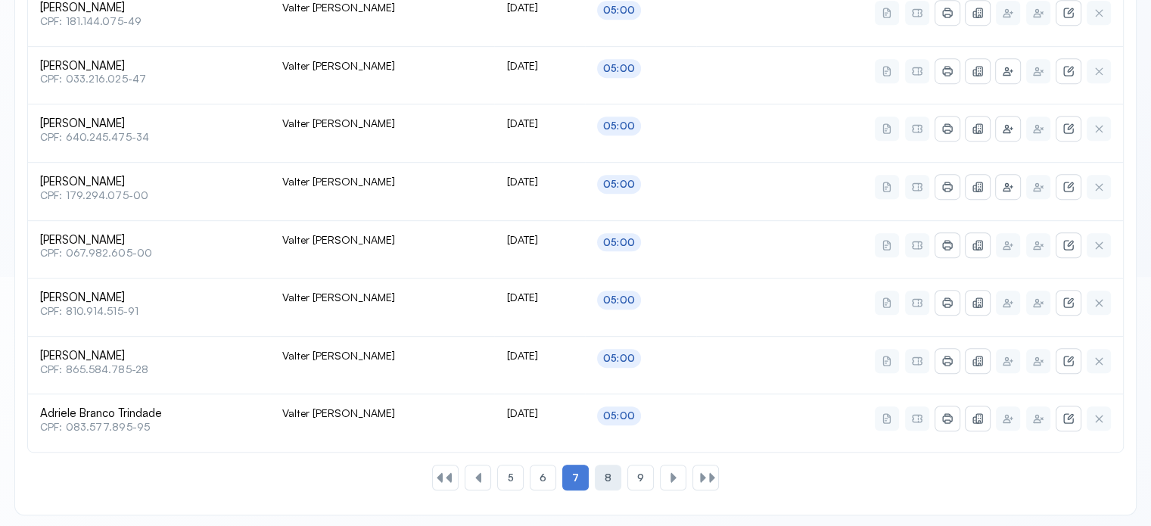
click at [601, 471] on div "8" at bounding box center [608, 478] width 26 height 26
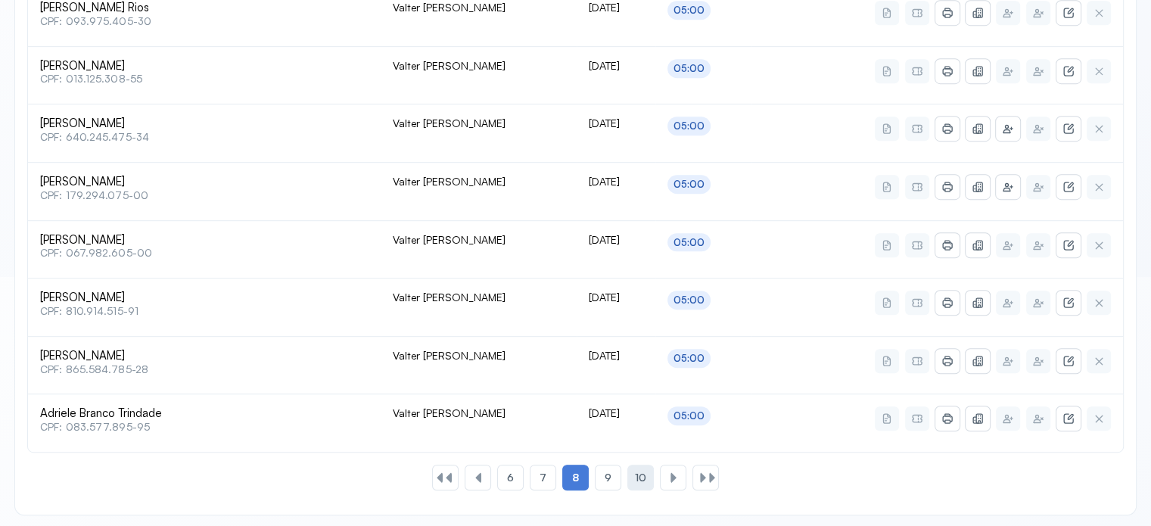
click at [641, 471] on span "10" at bounding box center [640, 477] width 11 height 13
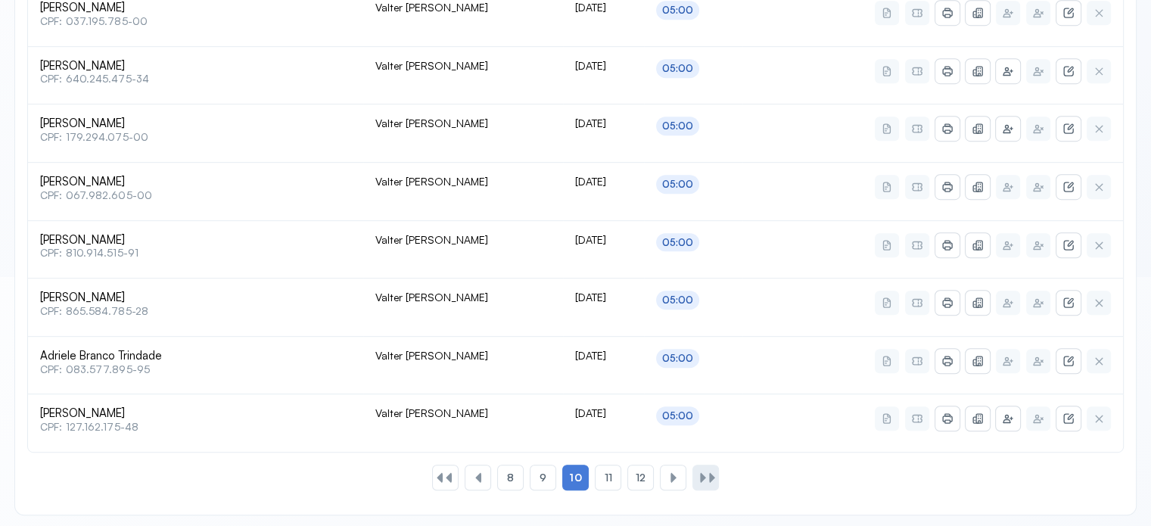
click at [697, 481] on div at bounding box center [705, 478] width 26 height 26
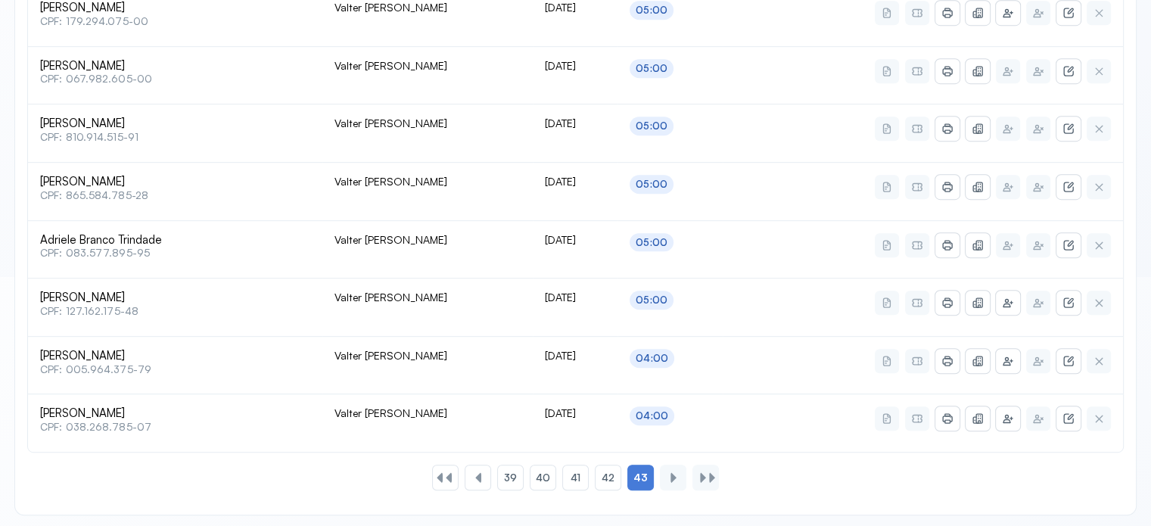
click at [704, 478] on div at bounding box center [703, 477] width 12 height 12
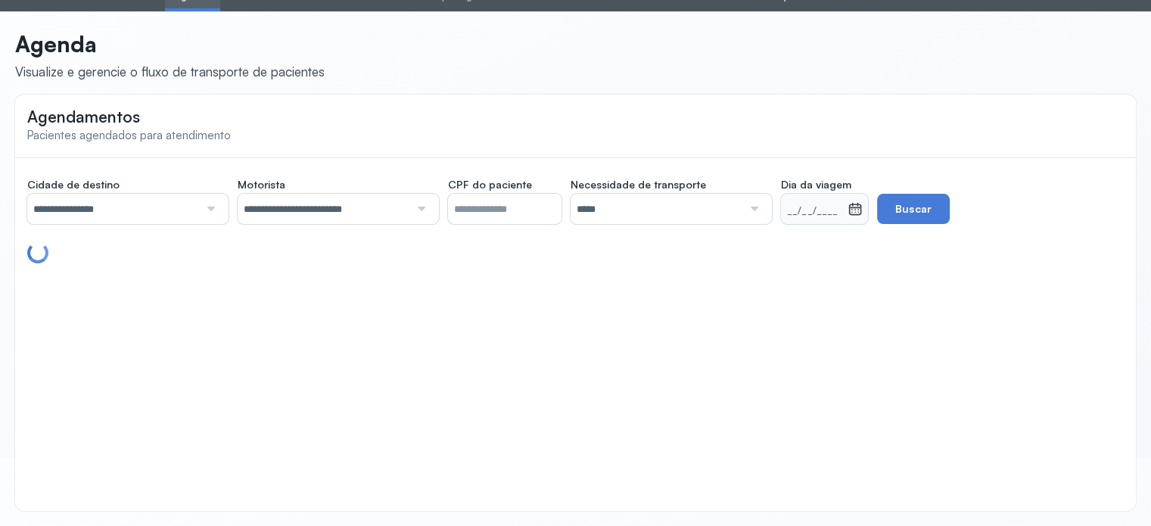
scroll to position [67, 0]
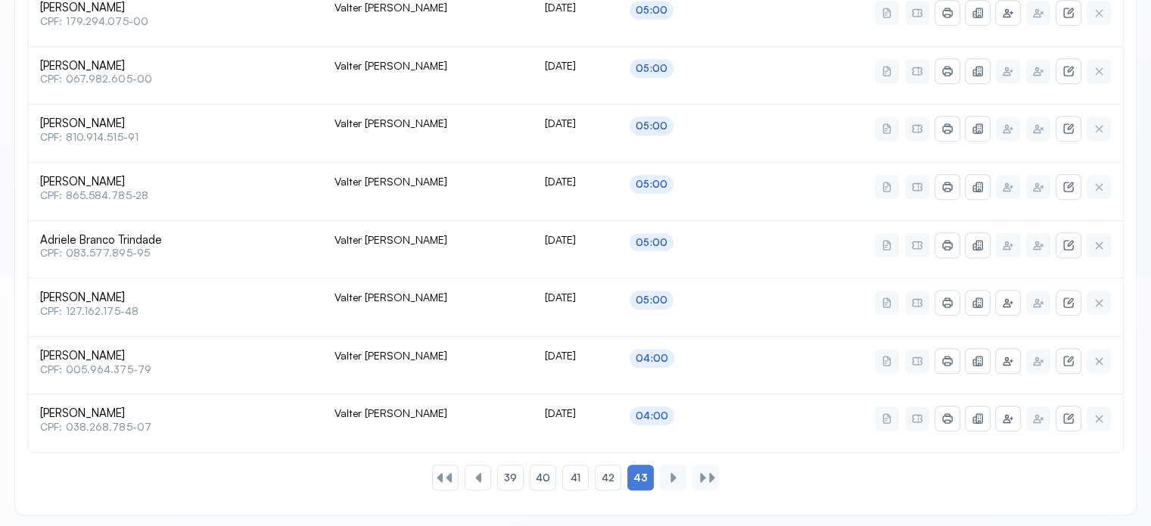
click at [704, 478] on div at bounding box center [703, 477] width 12 height 12
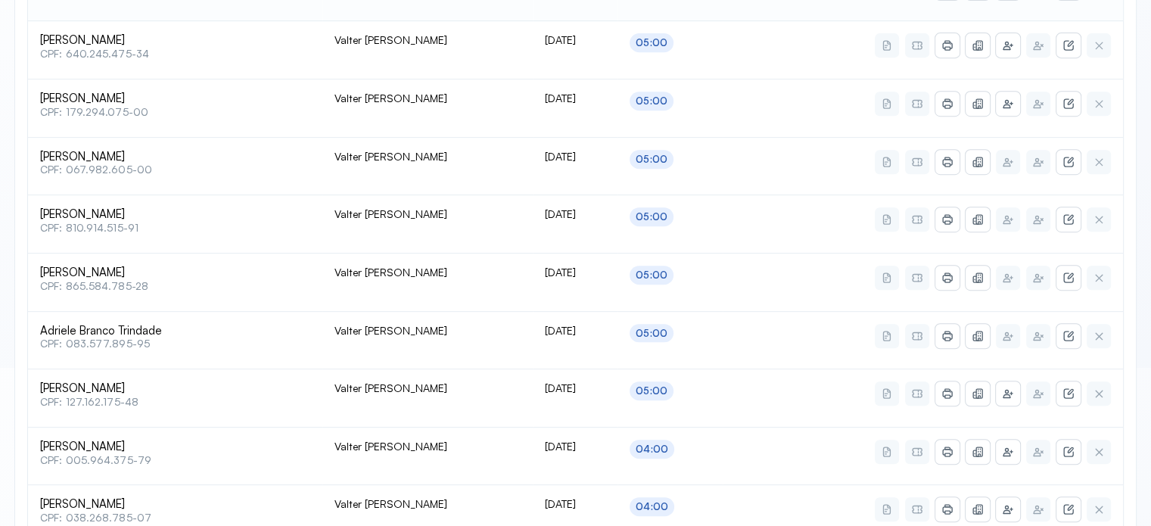
scroll to position [775, 0]
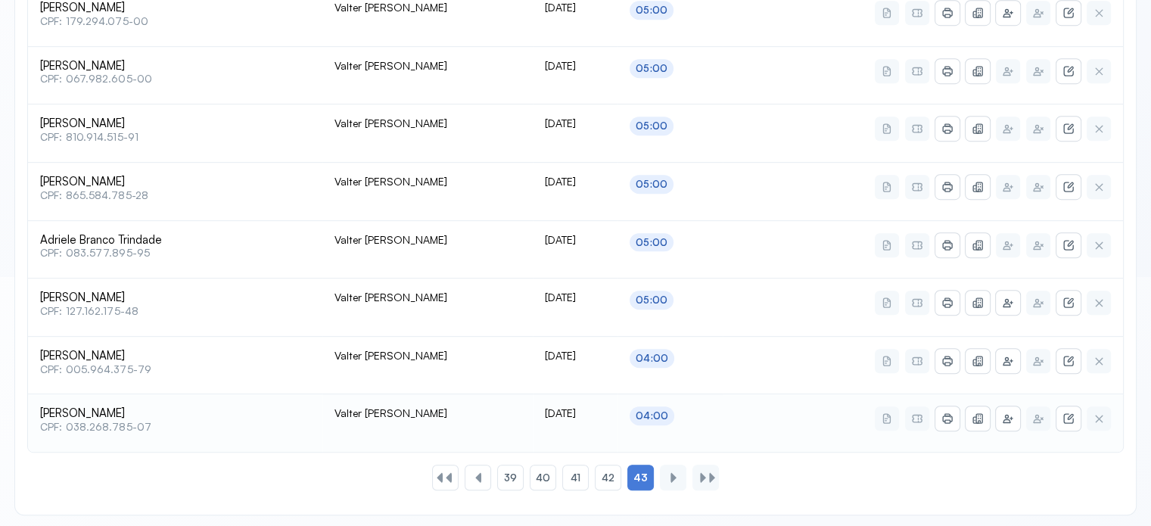
click at [887, 414] on icon at bounding box center [887, 418] width 12 height 12
click at [889, 421] on button at bounding box center [887, 418] width 24 height 24
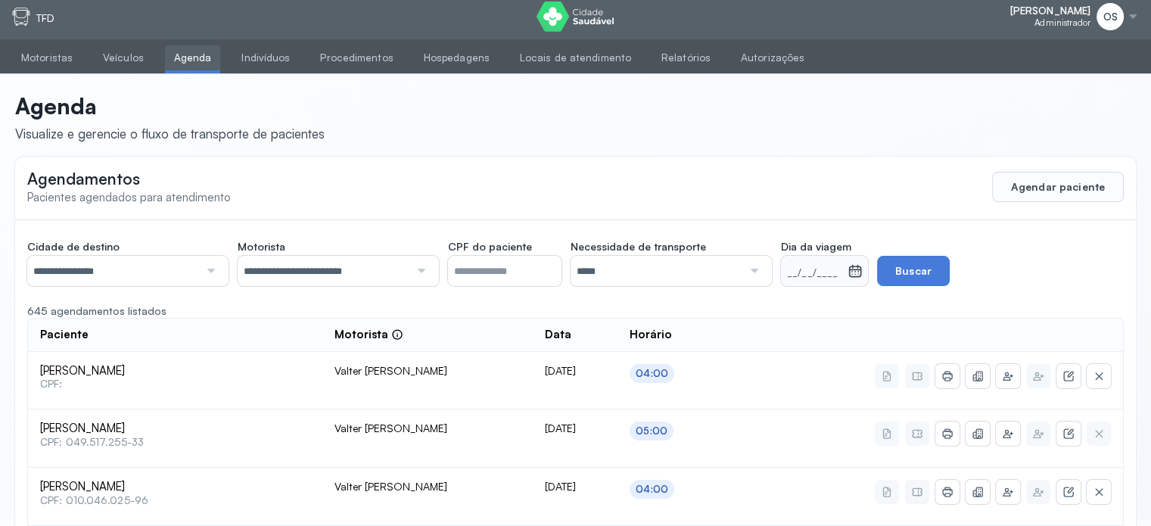
scroll to position [0, 0]
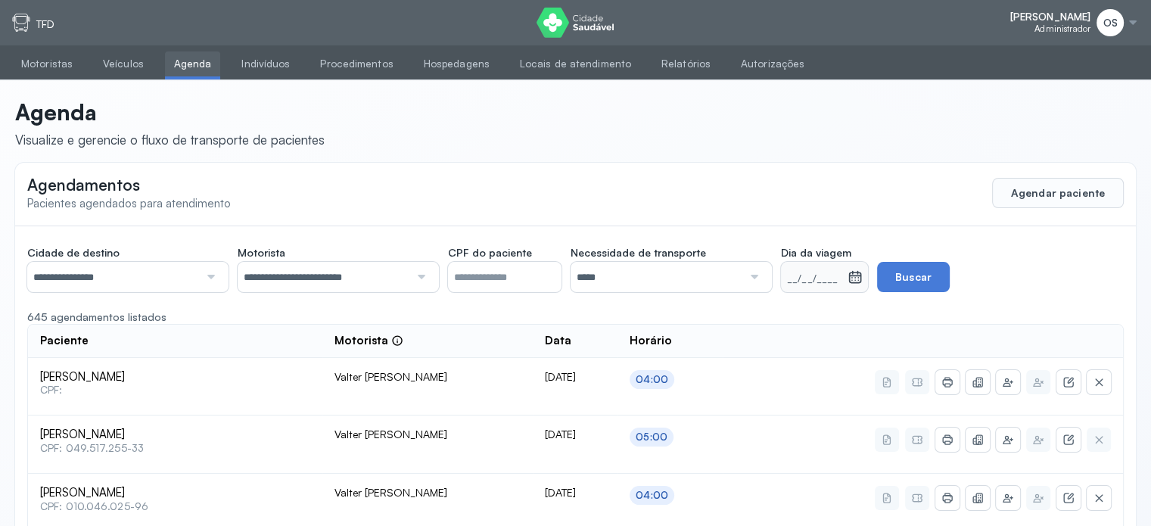
click at [1134, 24] on div at bounding box center [1133, 23] width 12 height 12
click at [1038, 63] on div "Configurações" at bounding box center [1050, 63] width 70 height 13
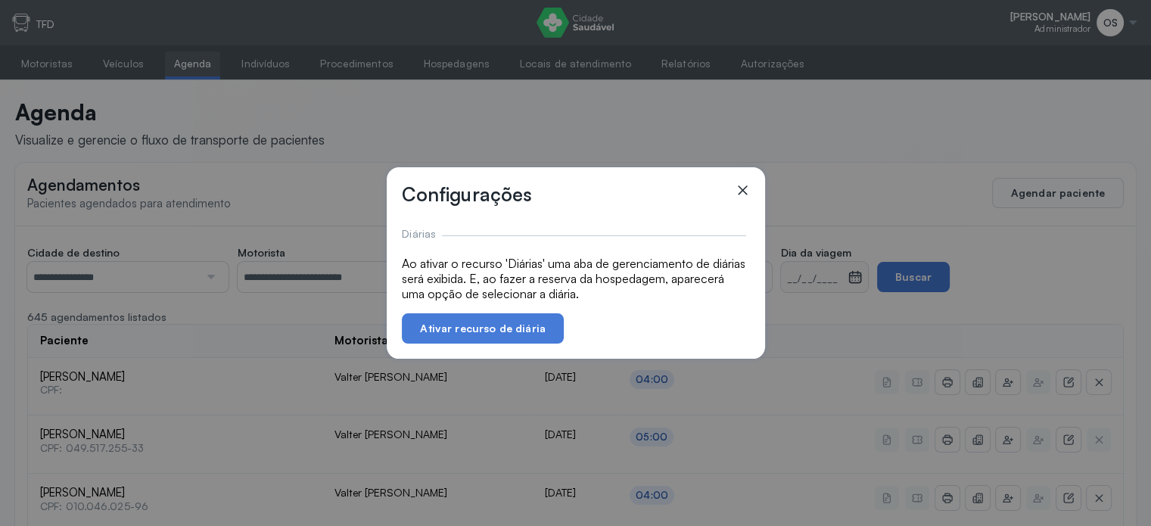
click at [748, 190] on icon at bounding box center [742, 189] width 15 height 15
